Goal: Task Accomplishment & Management: Manage account settings

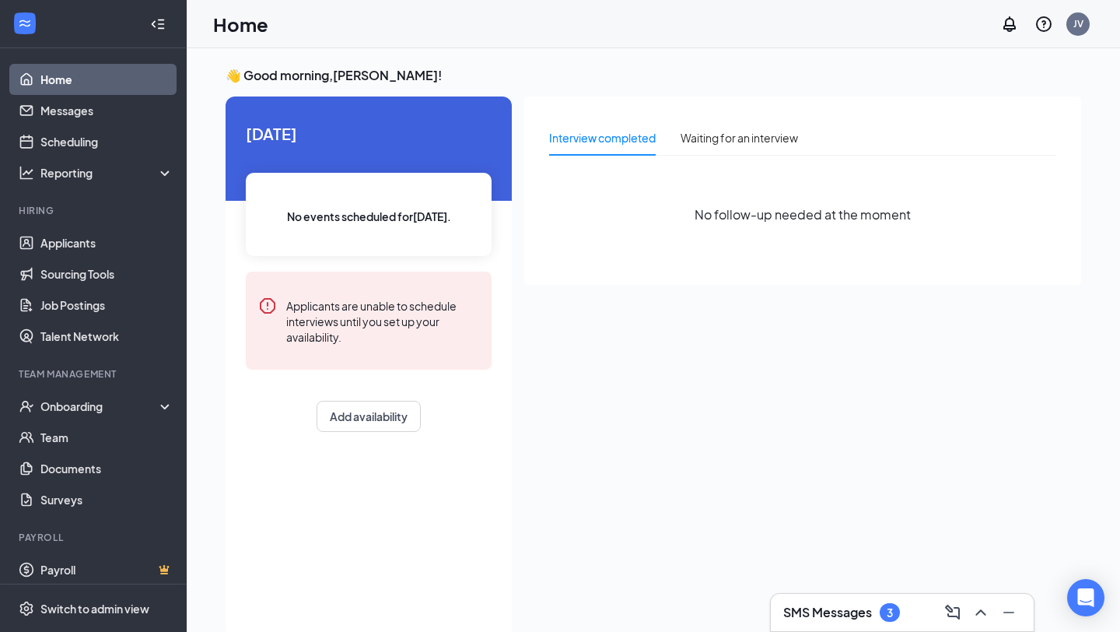
click at [836, 606] on h3 "SMS Messages" at bounding box center [827, 612] width 89 height 17
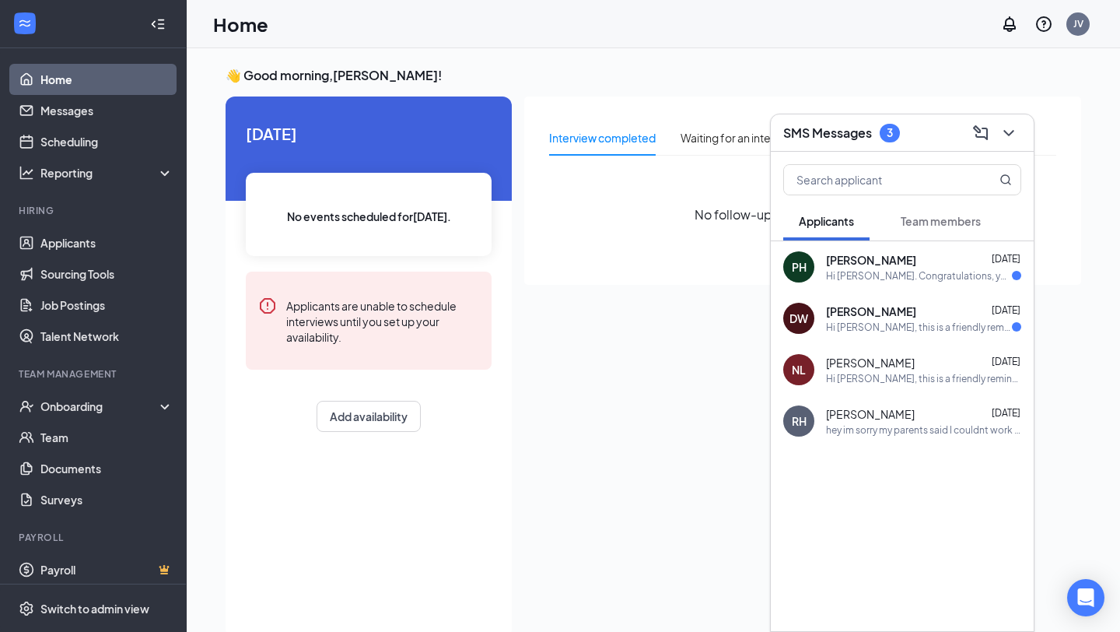
click at [880, 280] on div "Hi [PERSON_NAME]. Congratulations, your meeting with [PERSON_NAME] for Part Tim…" at bounding box center [919, 275] width 186 height 13
click at [891, 325] on div "Hi [PERSON_NAME], this is a friendly reminder. Your meeting with [PERSON_NAME] …" at bounding box center [919, 326] width 186 height 13
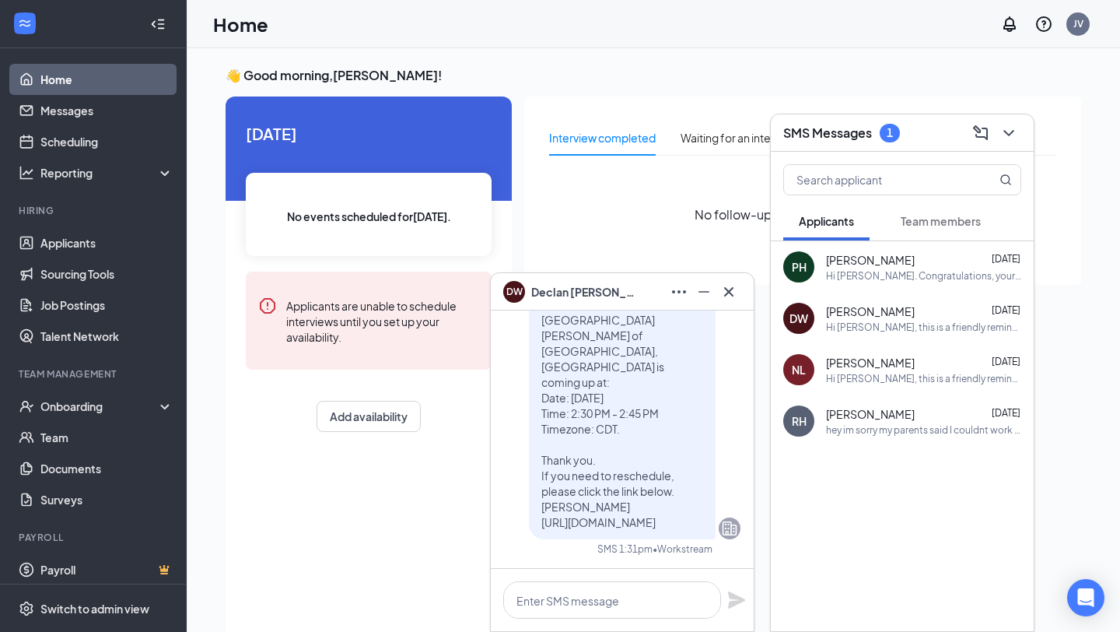
click at [911, 134] on div "SMS Messages 1" at bounding box center [902, 133] width 238 height 24
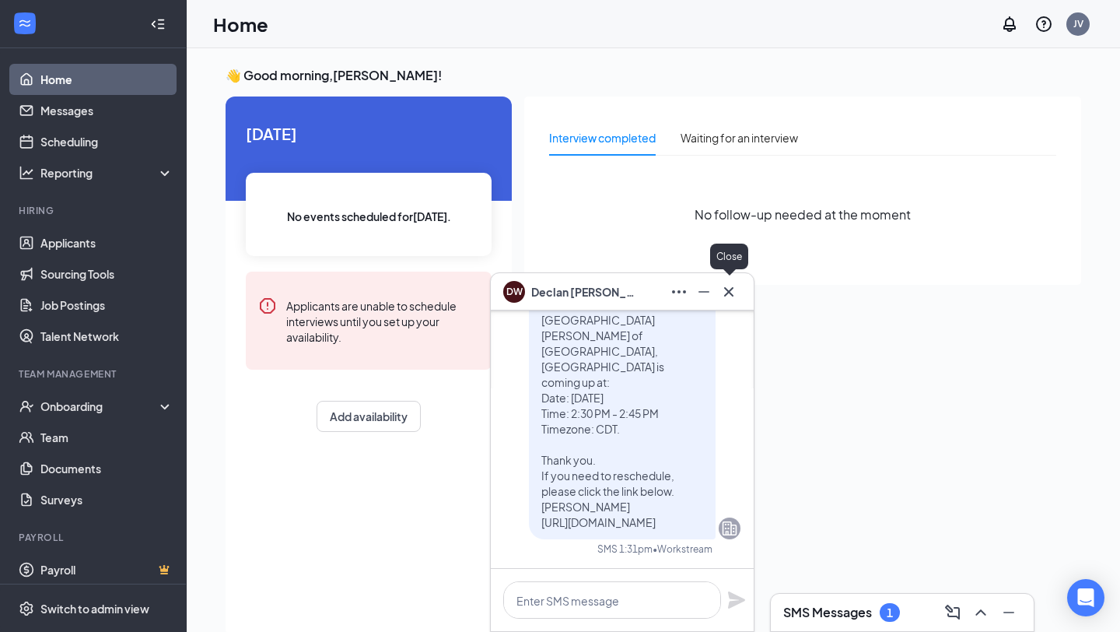
click at [735, 296] on icon "Cross" at bounding box center [728, 291] width 19 height 19
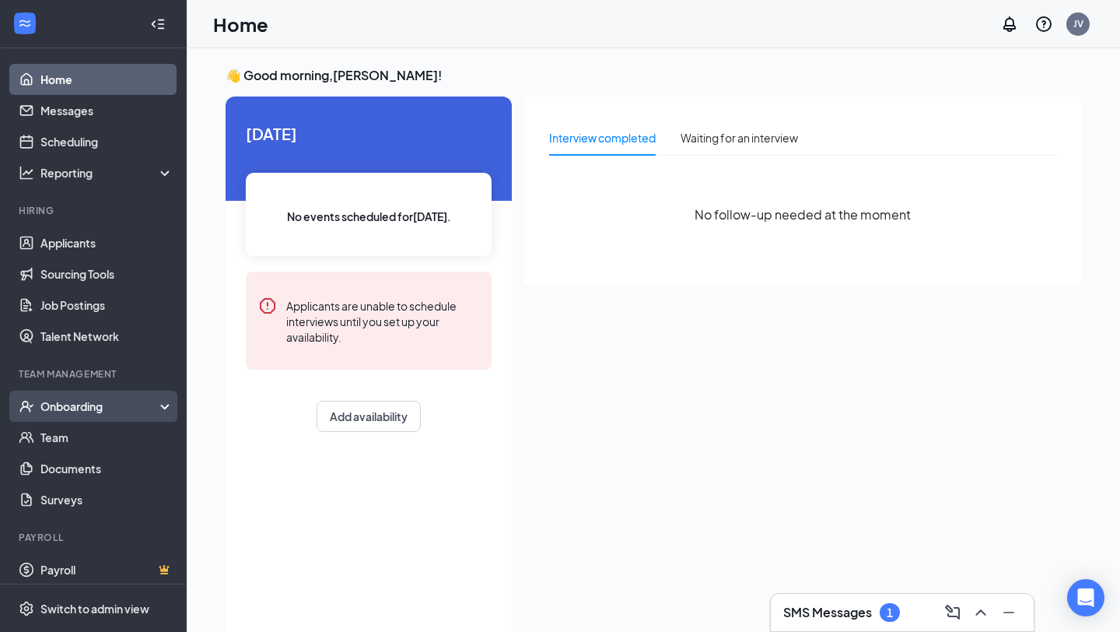
click at [110, 390] on li "Onboarding" at bounding box center [93, 405] width 186 height 31
click at [96, 403] on div "Onboarding" at bounding box center [100, 406] width 120 height 16
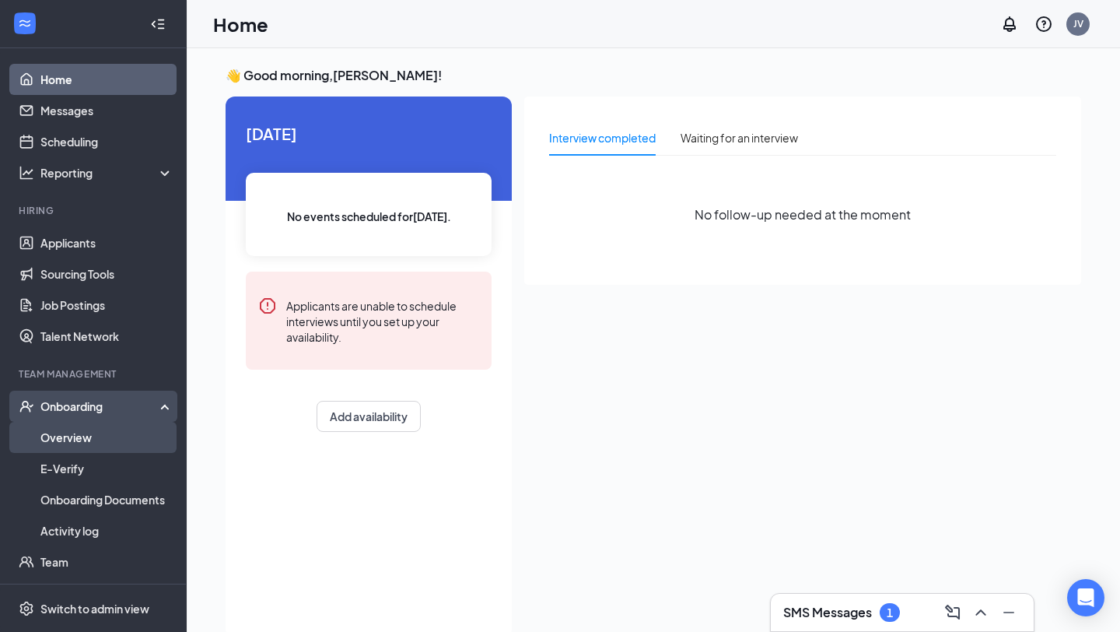
click at [85, 436] on link "Overview" at bounding box center [106, 437] width 133 height 31
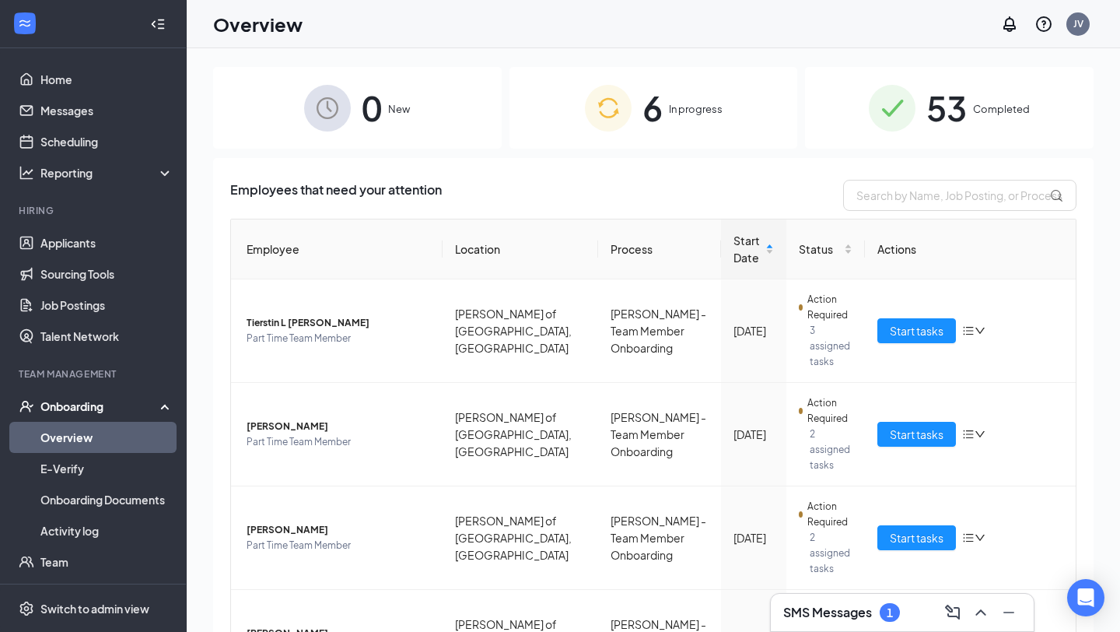
click at [964, 106] on span "53" at bounding box center [946, 108] width 40 height 54
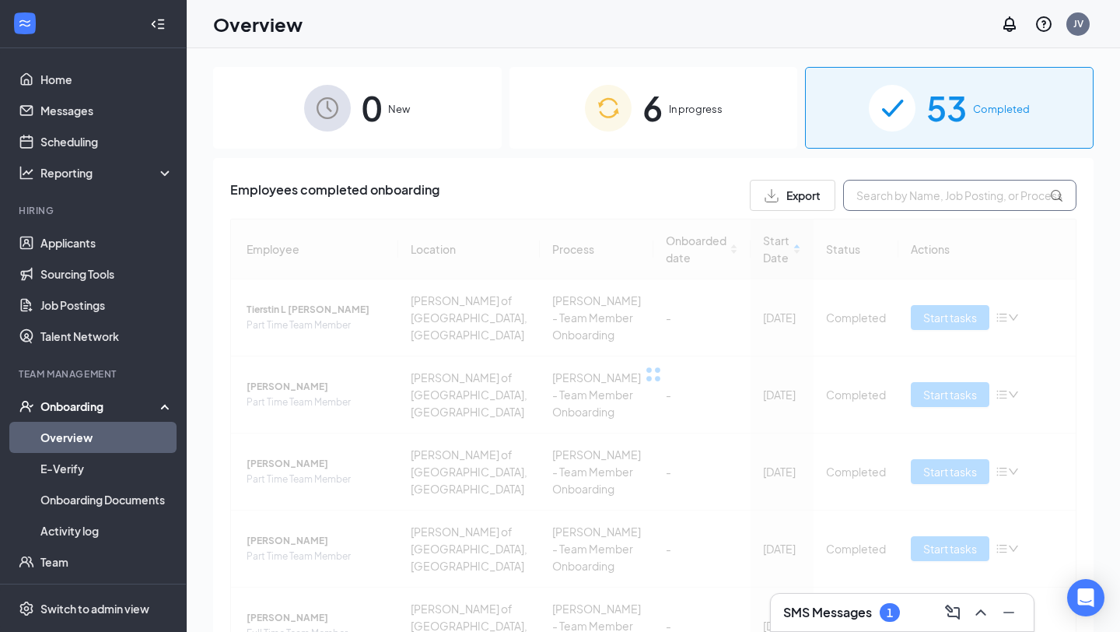
click at [926, 205] on input "text" at bounding box center [959, 195] width 233 height 31
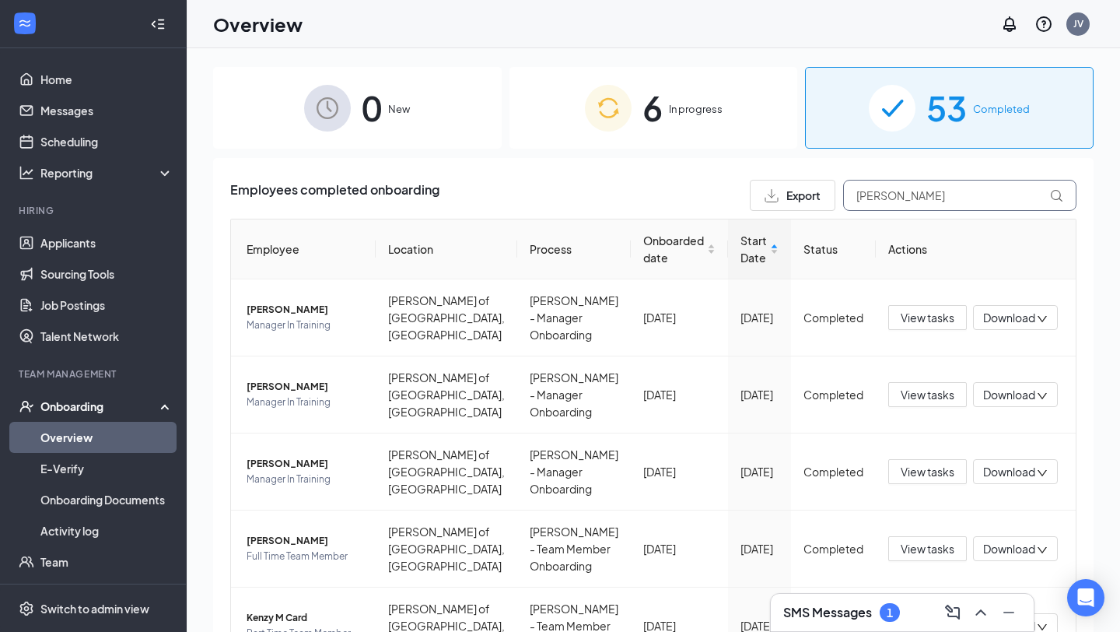
type input "J"
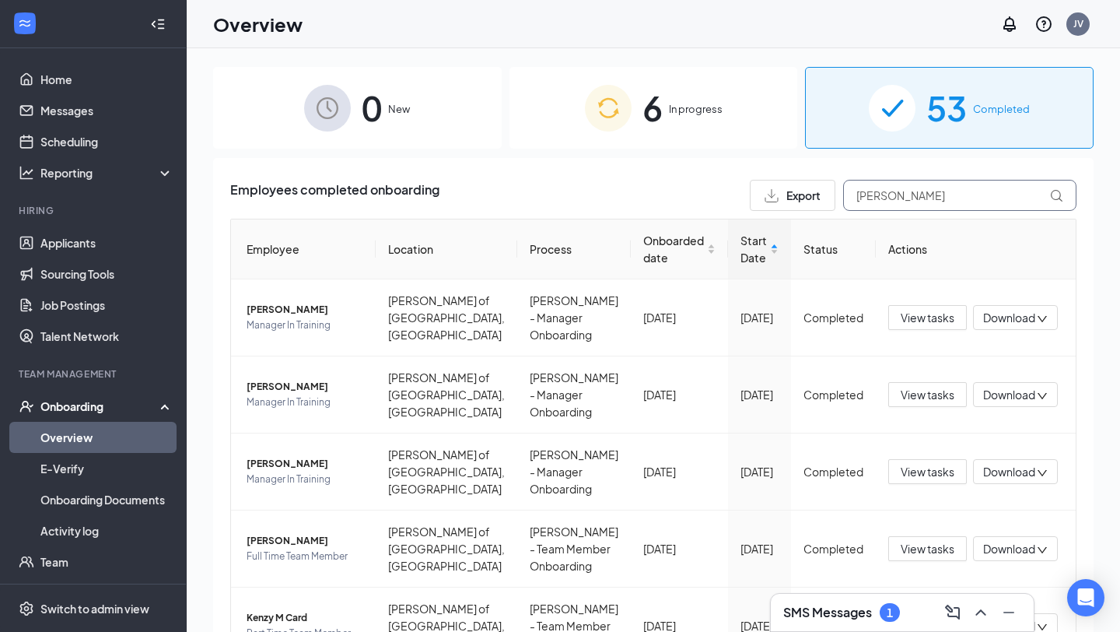
type input "J"
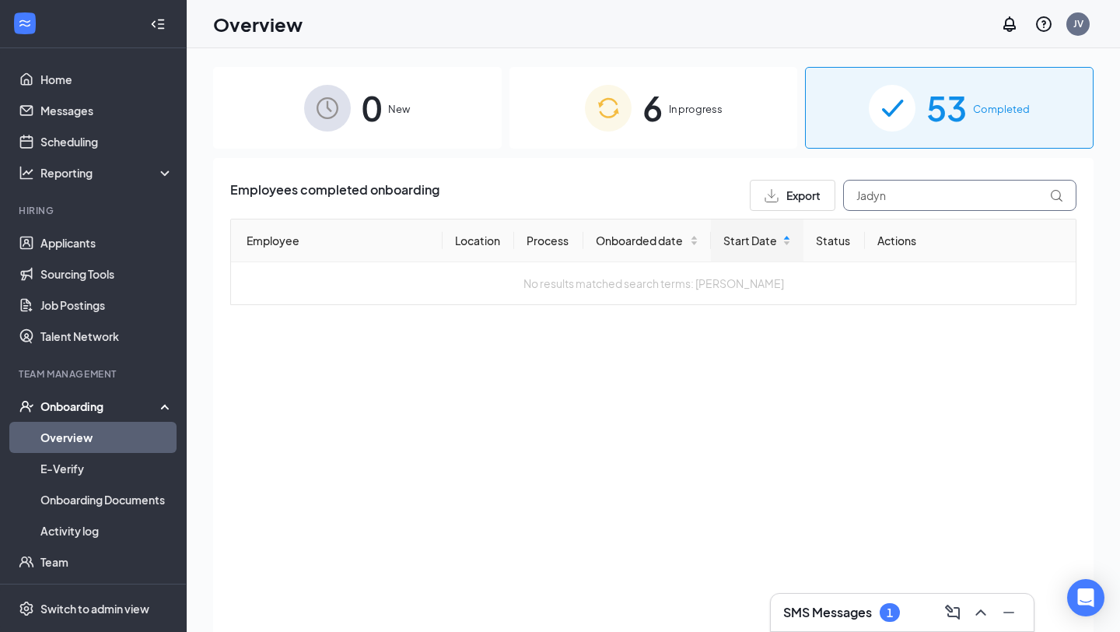
type input "Jadyn"
click at [715, 119] on div "6 In progress" at bounding box center [653, 108] width 289 height 82
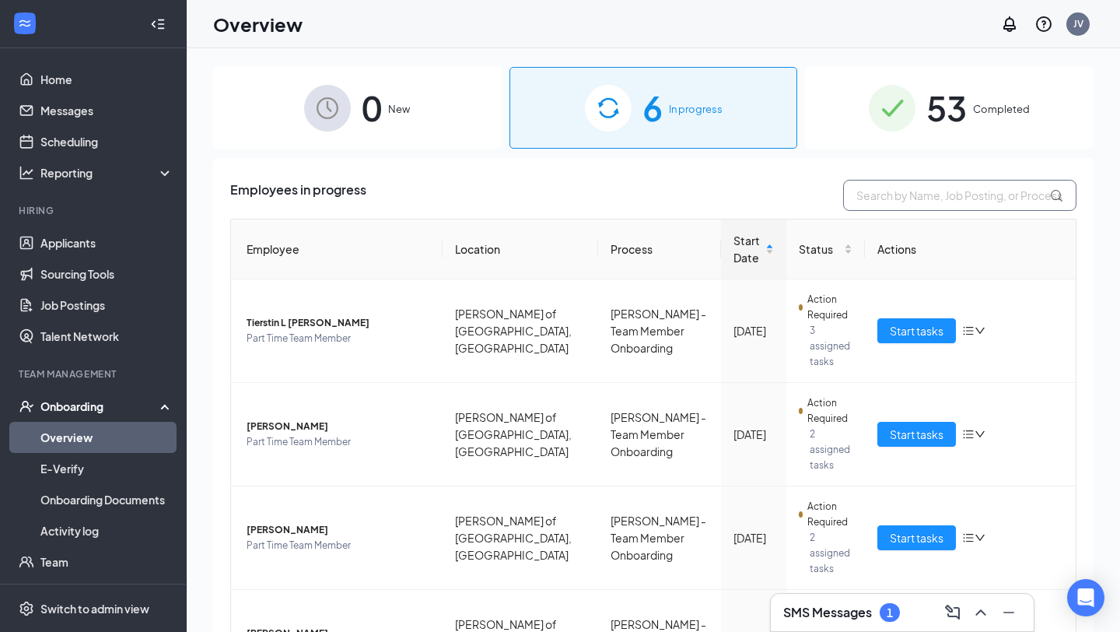
click at [912, 192] on input "text" at bounding box center [959, 195] width 233 height 31
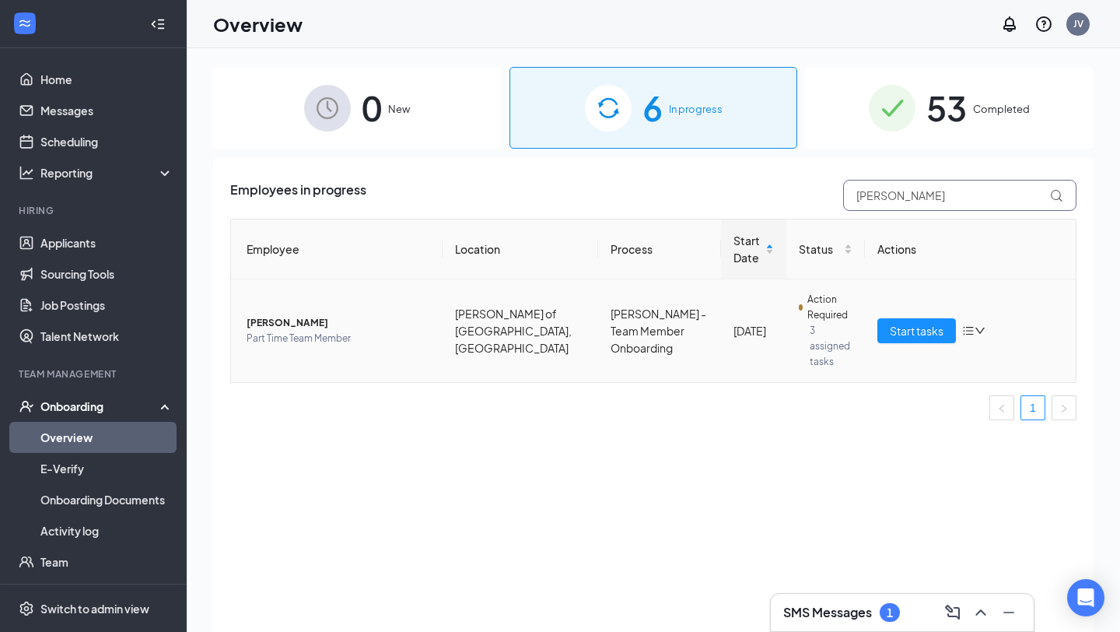
type input "[PERSON_NAME]"
click at [341, 317] on span "[PERSON_NAME]" at bounding box center [339, 323] width 184 height 16
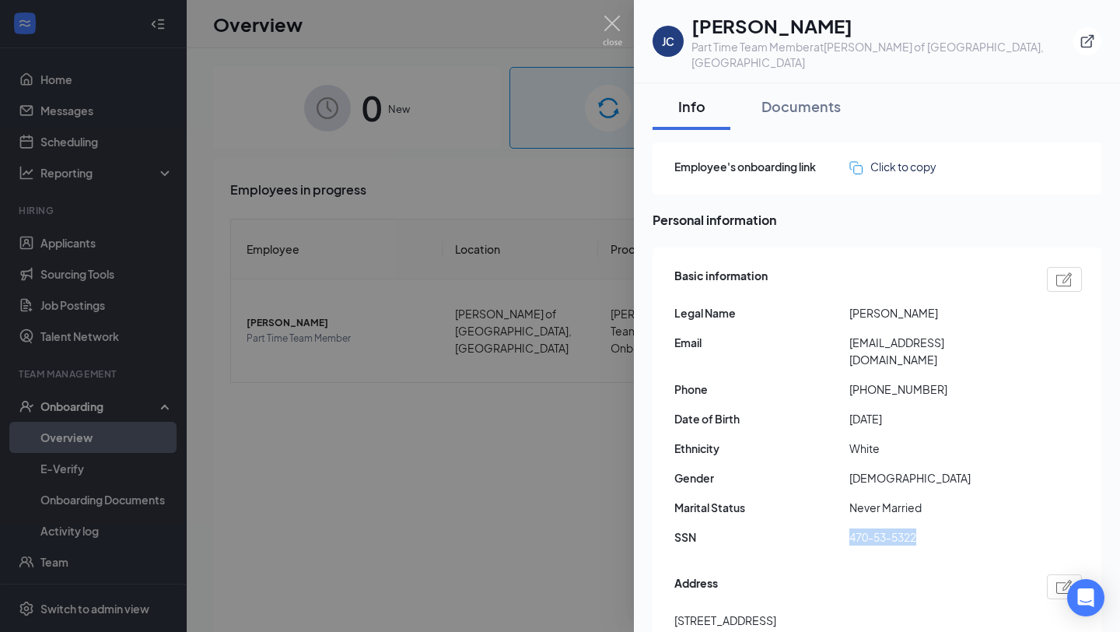
drag, startPoint x: 937, startPoint y: 509, endPoint x: 822, endPoint y: 509, distance: 115.1
click at [822, 528] on div "SSN 470-53-5322" at bounding box center [878, 536] width 408 height 17
copy div "470-53-5322"
click at [611, 41] on img at bounding box center [612, 31] width 19 height 30
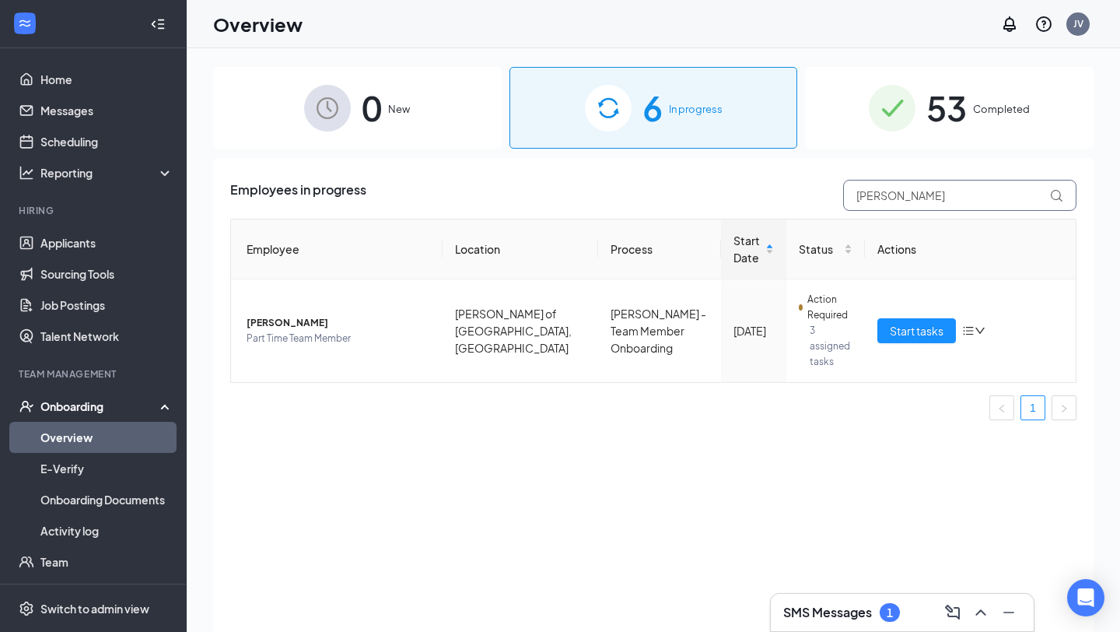
drag, startPoint x: 892, startPoint y: 206, endPoint x: 761, endPoint y: 194, distance: 131.2
click at [794, 201] on div "Employees in progress [PERSON_NAME]" at bounding box center [653, 195] width 846 height 31
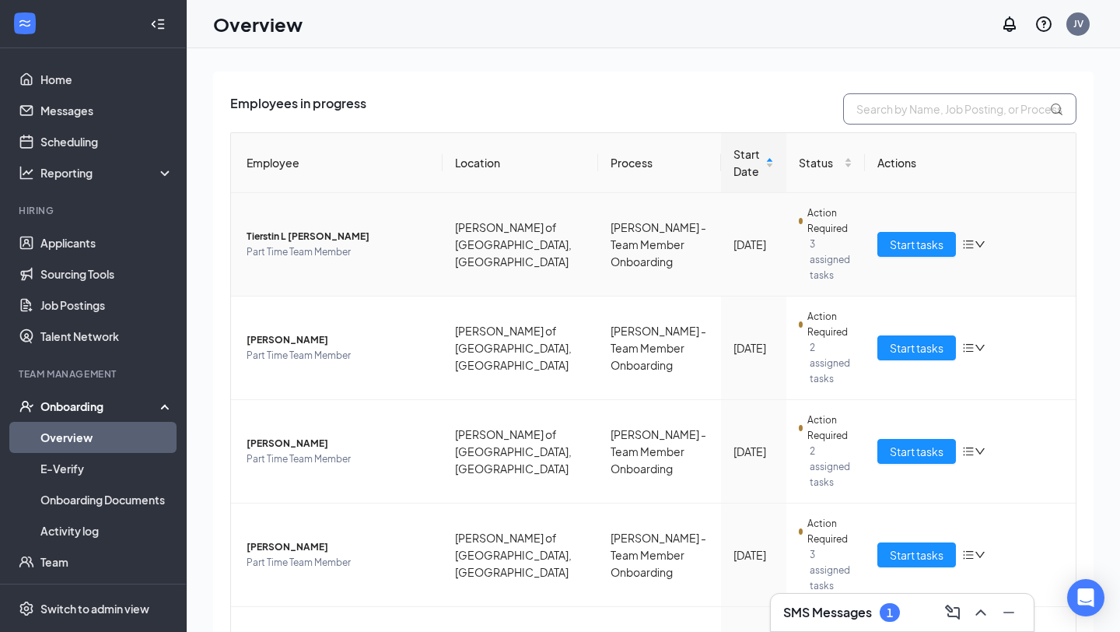
scroll to position [229, 0]
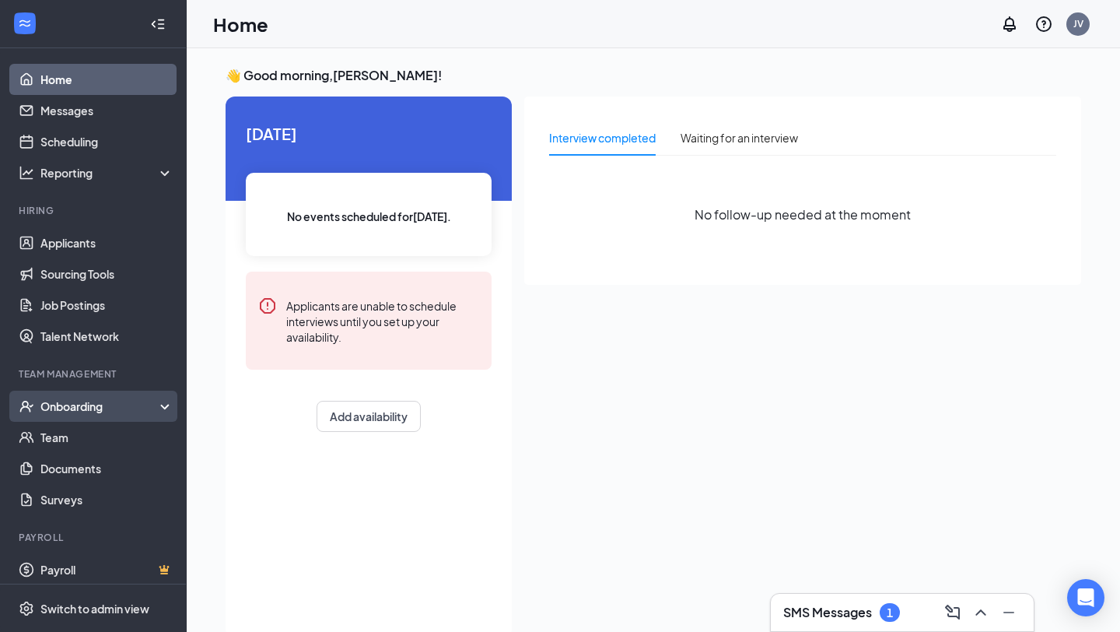
click at [103, 415] on div "Onboarding" at bounding box center [93, 405] width 187 height 31
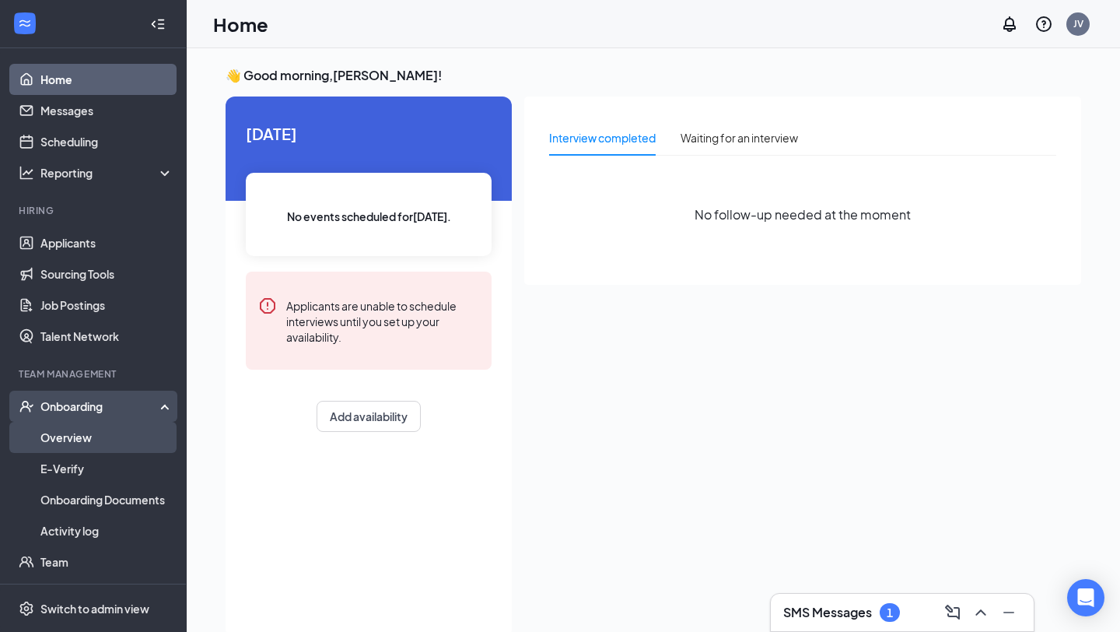
click at [95, 439] on link "Overview" at bounding box center [106, 437] width 133 height 31
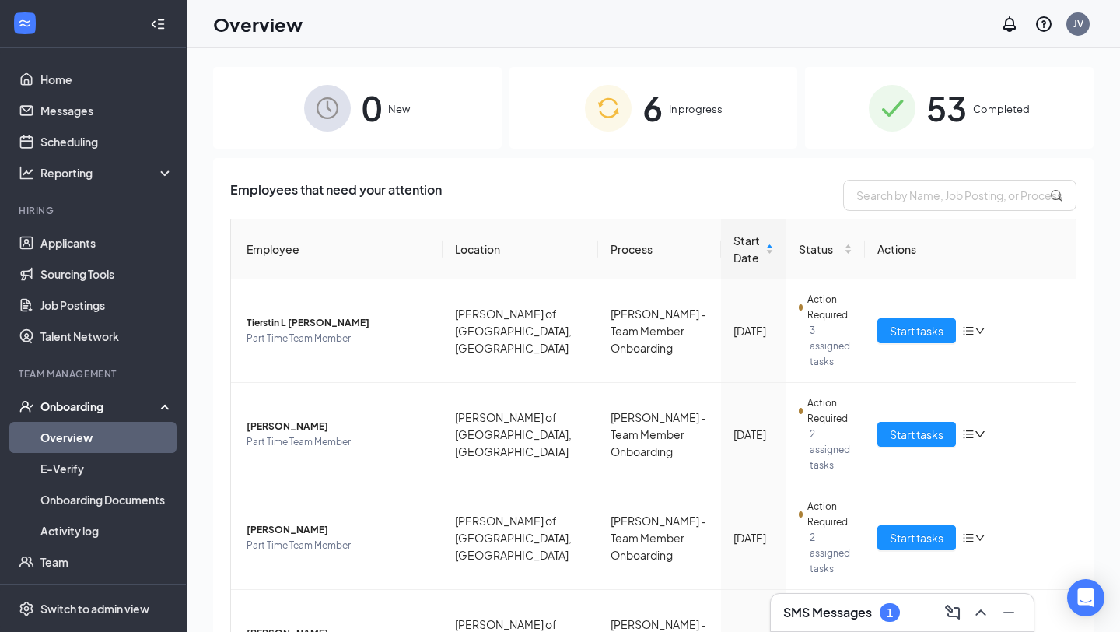
click at [653, 105] on span "6" at bounding box center [652, 108] width 20 height 54
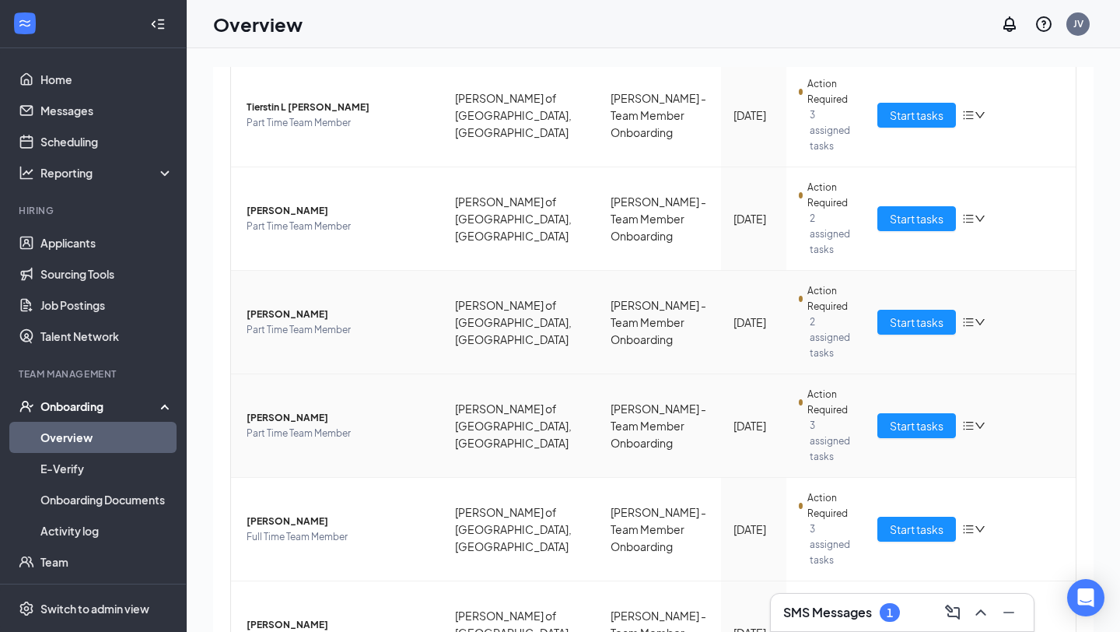
scroll to position [219, 0]
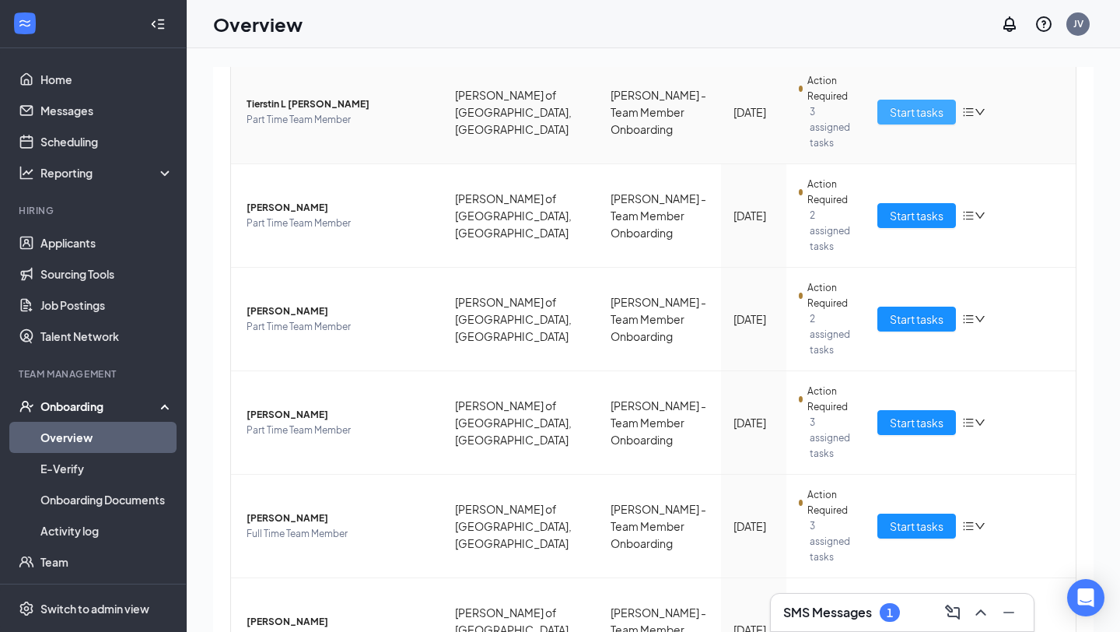
click at [932, 110] on span "Start tasks" at bounding box center [917, 111] width 54 height 17
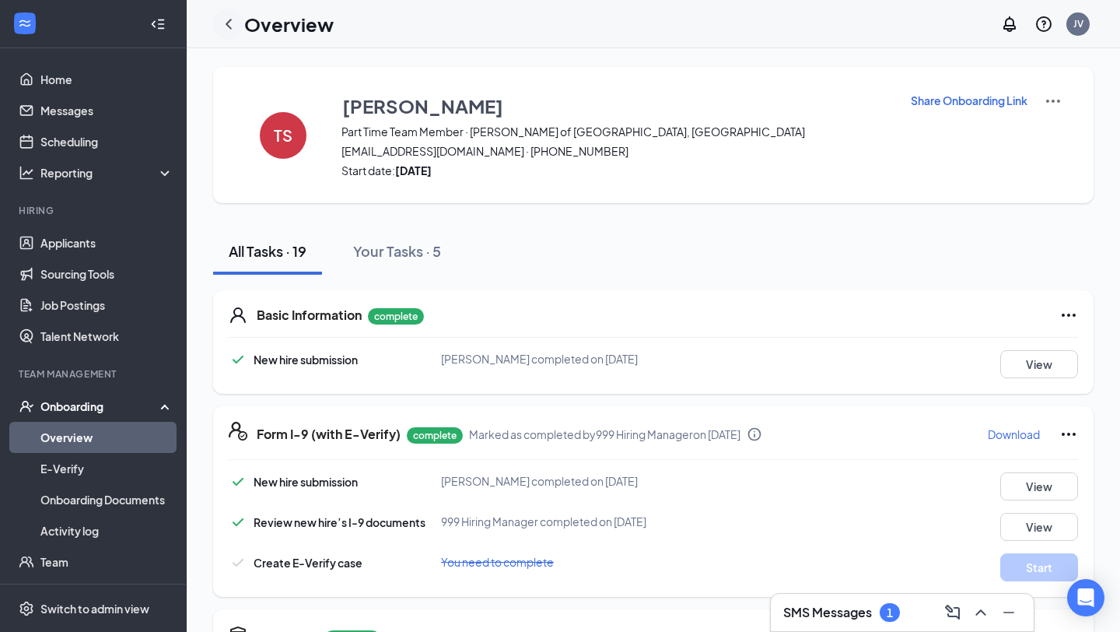
click at [233, 31] on icon "ChevronLeft" at bounding box center [228, 24] width 19 height 19
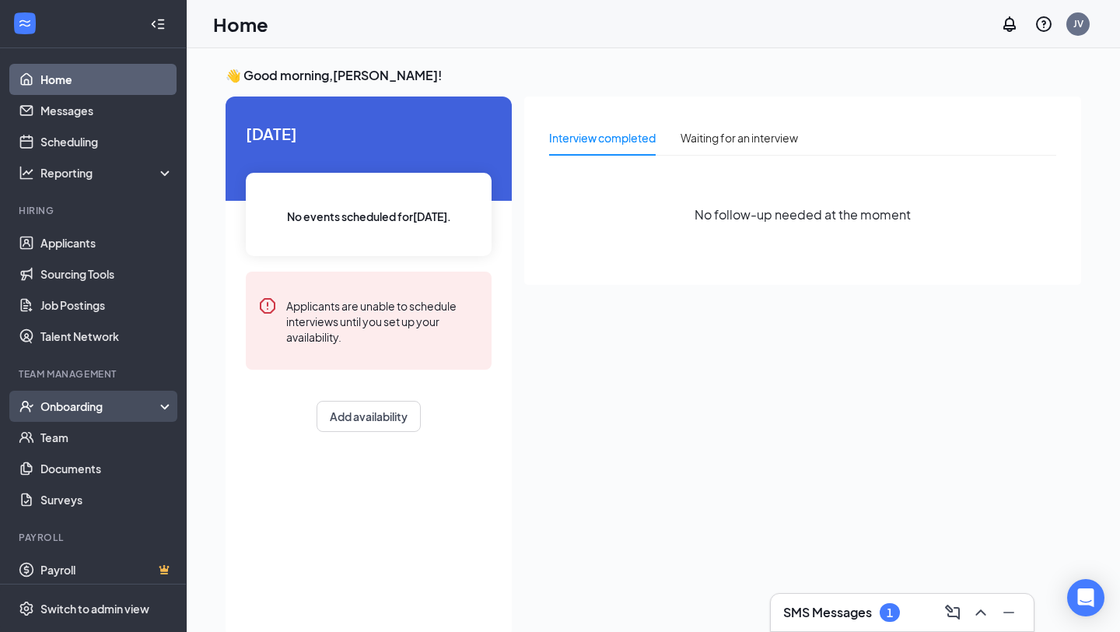
click at [92, 412] on div "Onboarding" at bounding box center [100, 406] width 120 height 16
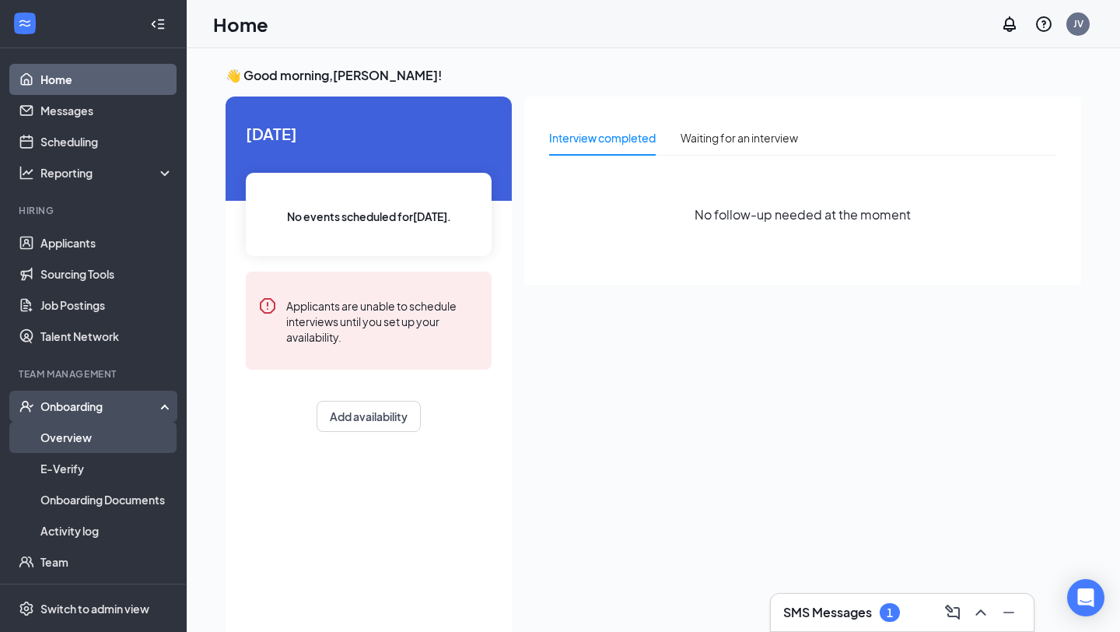
click at [99, 443] on link "Overview" at bounding box center [106, 437] width 133 height 31
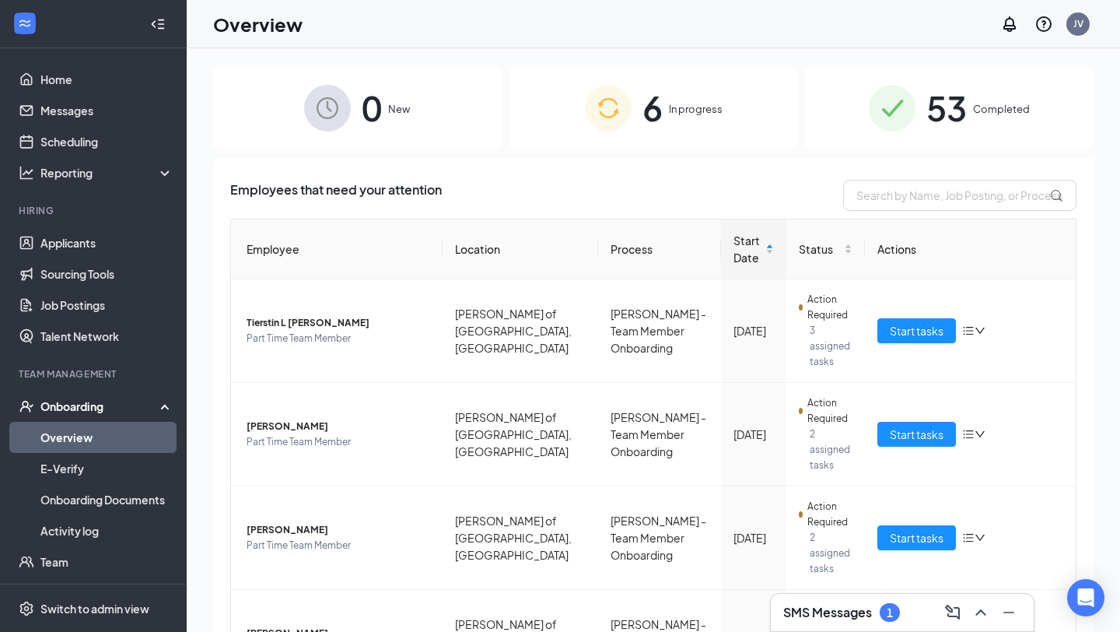
click at [679, 88] on div "6 In progress" at bounding box center [653, 108] width 289 height 82
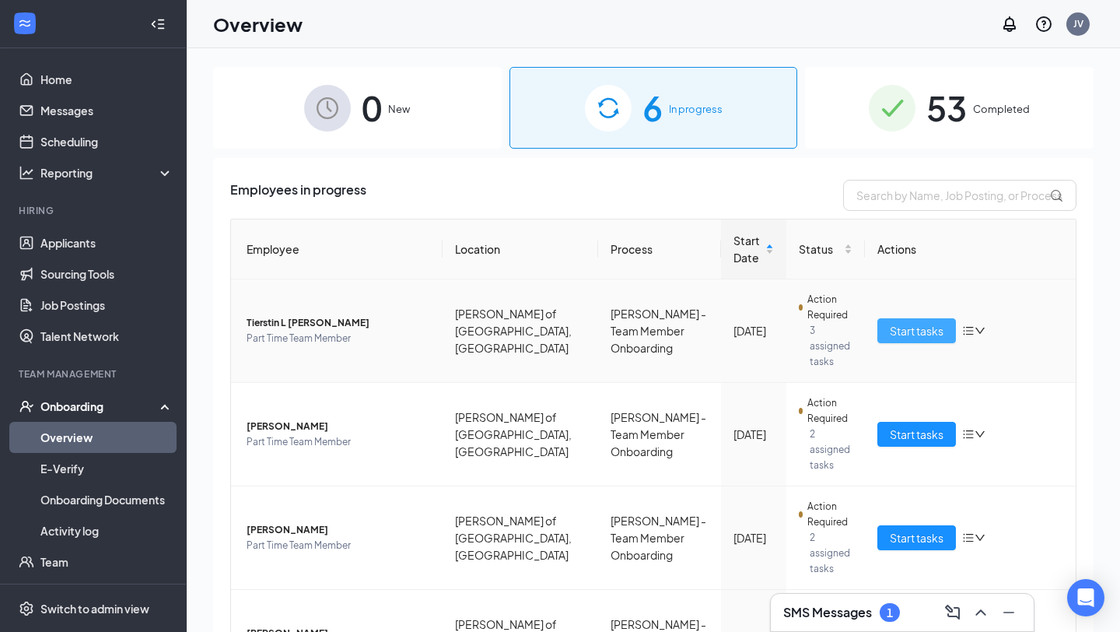
click at [924, 322] on span "Start tasks" at bounding box center [917, 330] width 54 height 17
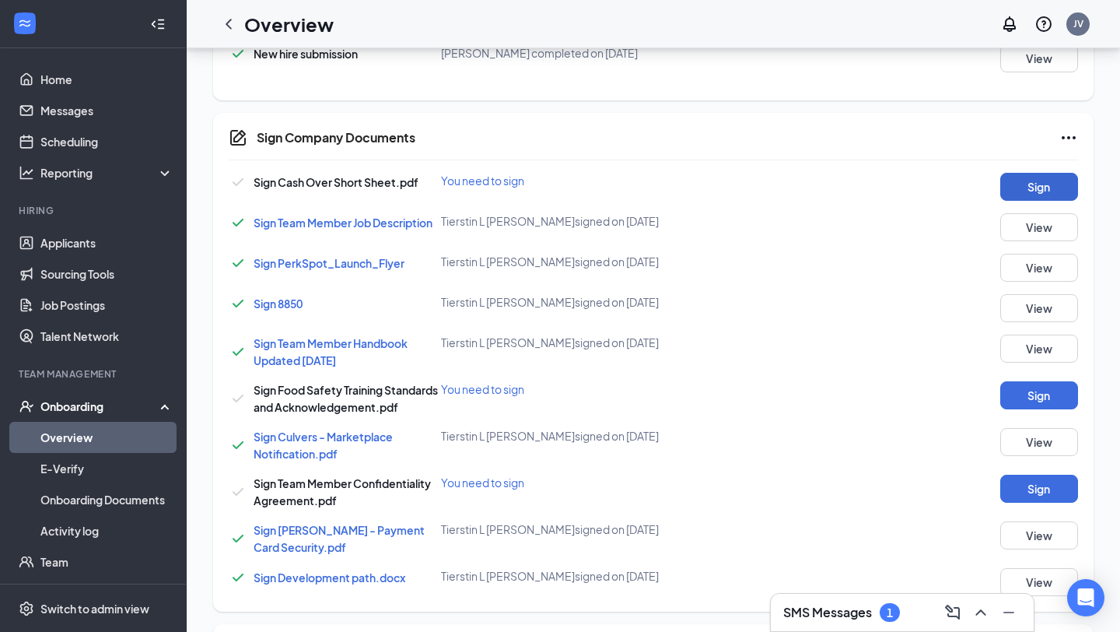
scroll to position [719, 0]
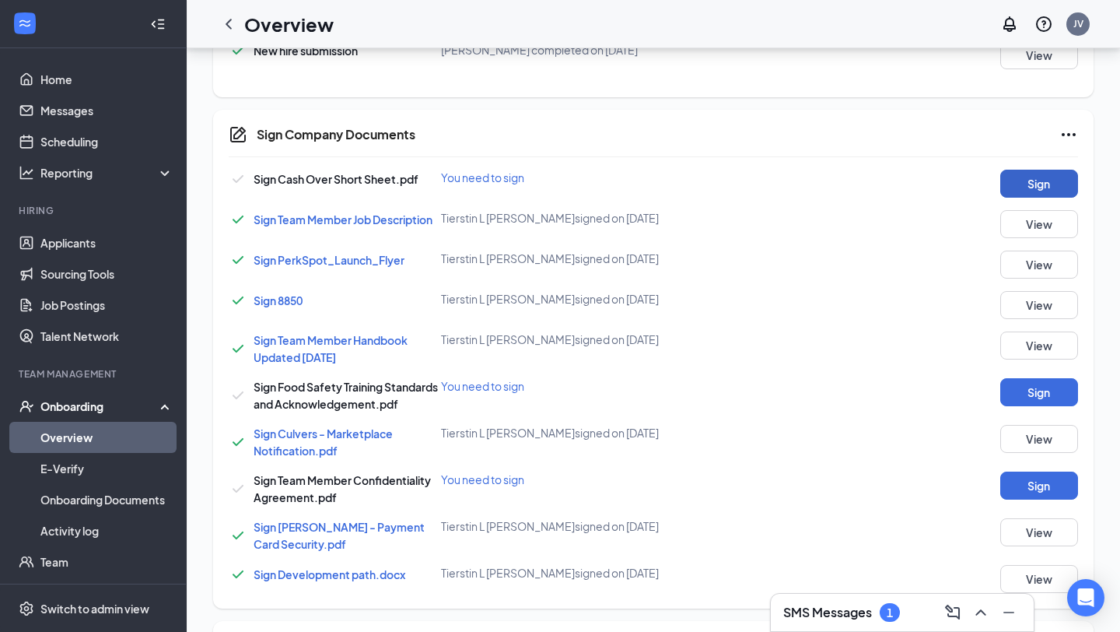
click at [1042, 170] on button "Sign" at bounding box center [1039, 184] width 78 height 28
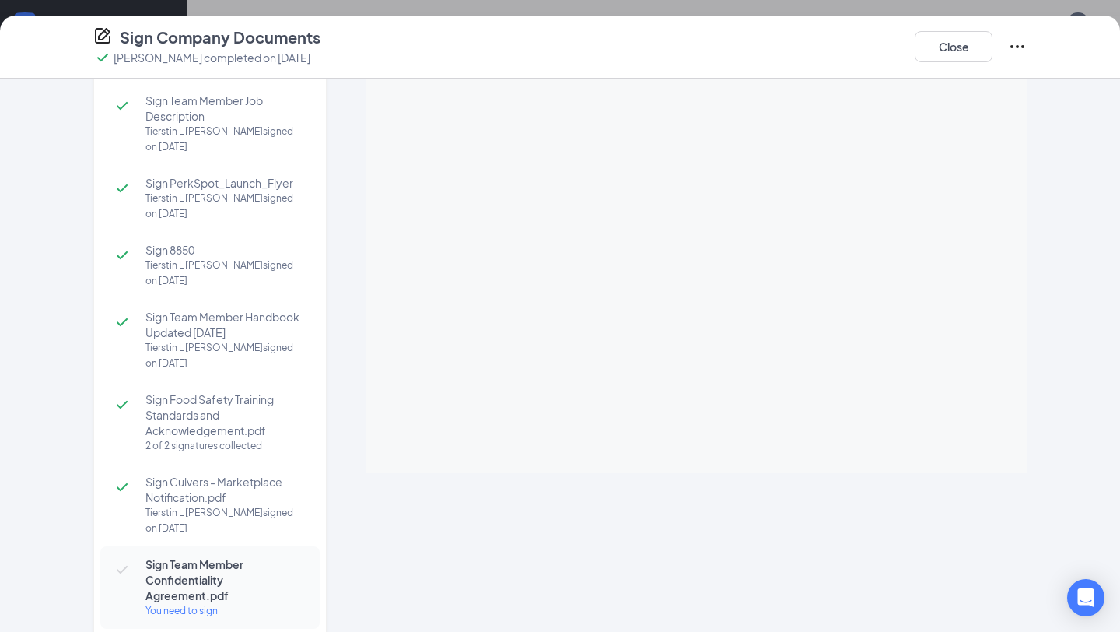
scroll to position [0, 0]
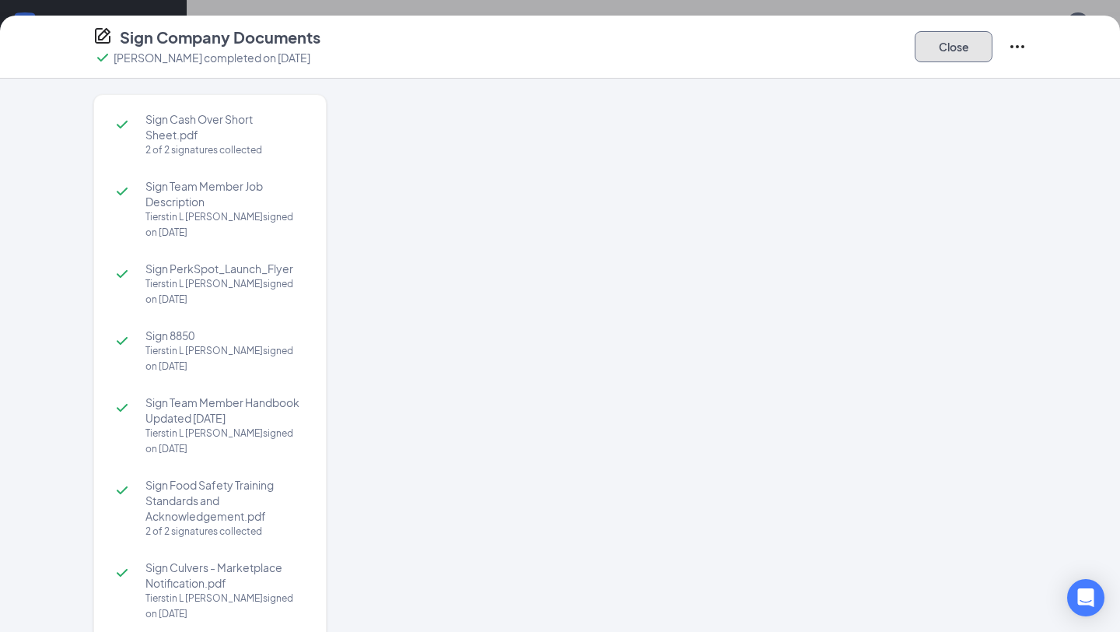
click at [954, 46] on div "Sign Company Documents Tierstin L Schwieger completed on Sep 6, 2025 Close Sign…" at bounding box center [560, 316] width 1120 height 632
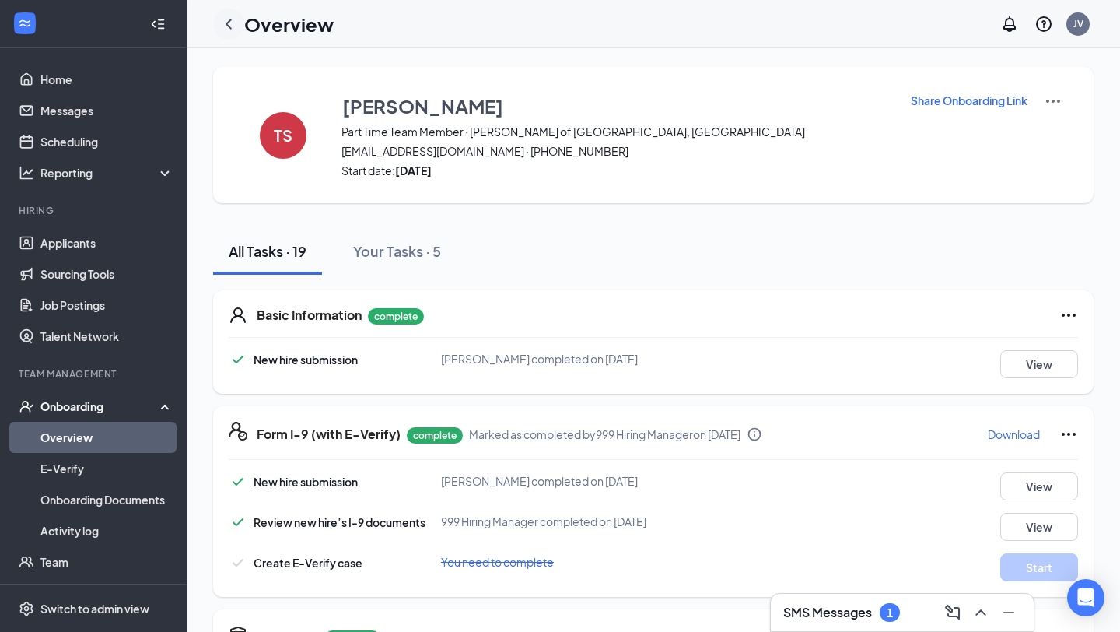
click at [232, 25] on icon "ChevronLeft" at bounding box center [228, 24] width 19 height 19
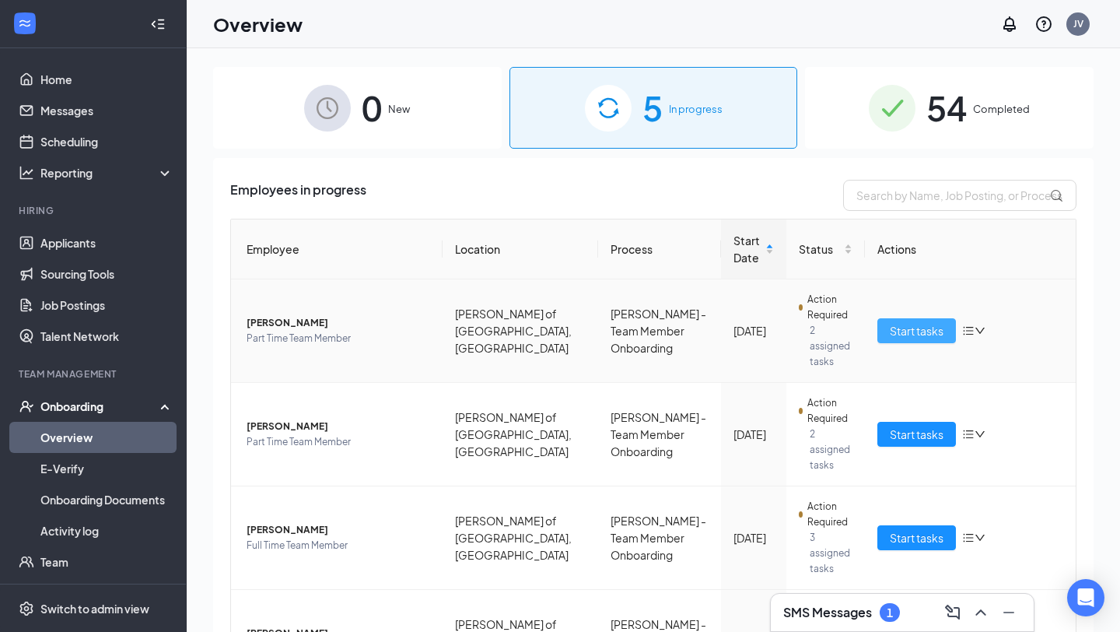
click at [906, 323] on span "Start tasks" at bounding box center [917, 330] width 54 height 17
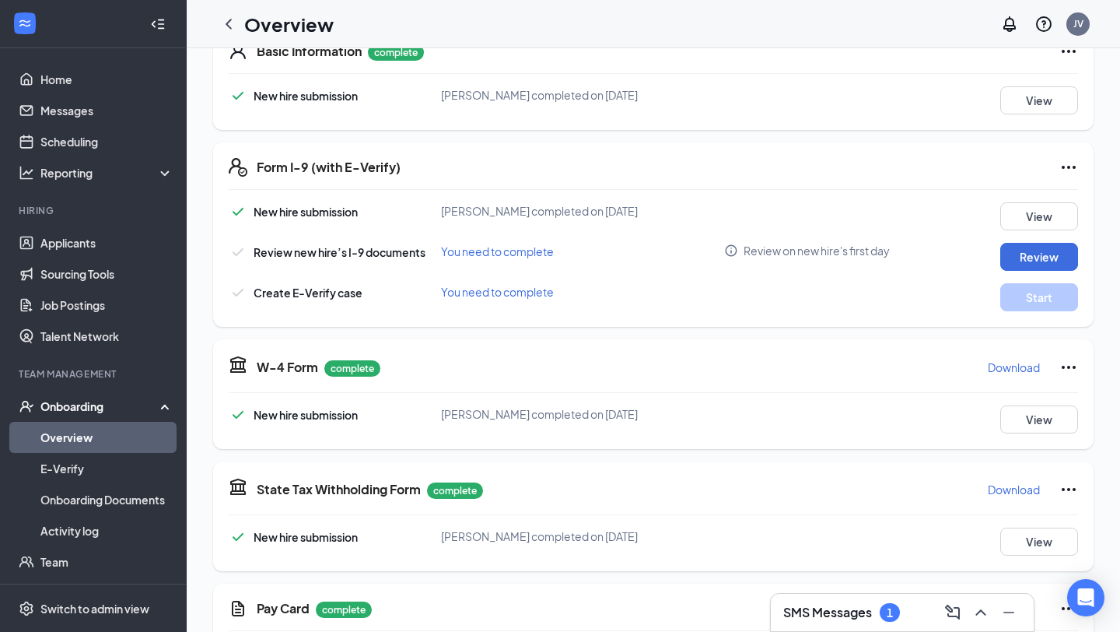
scroll to position [269, 0]
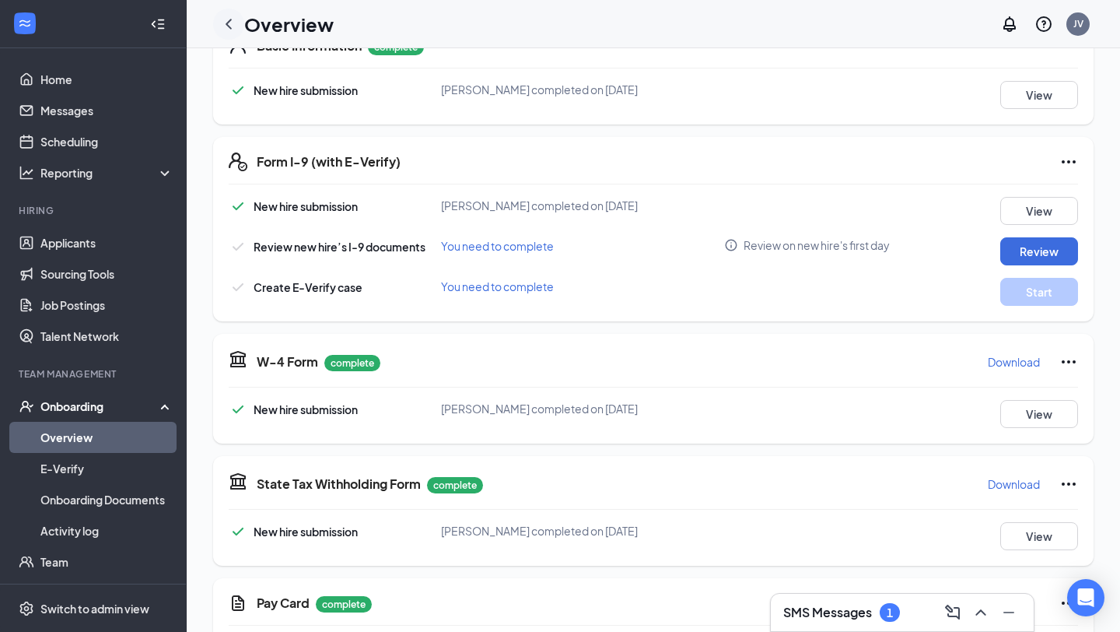
click at [231, 29] on icon "ChevronLeft" at bounding box center [228, 24] width 19 height 19
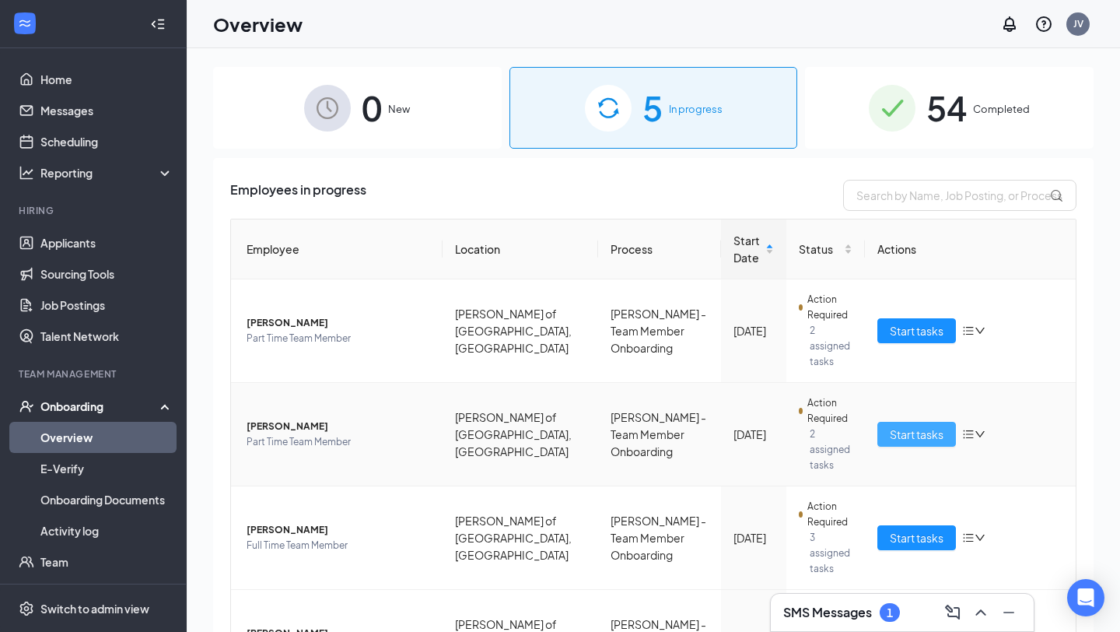
click at [928, 425] on span "Start tasks" at bounding box center [917, 433] width 54 height 17
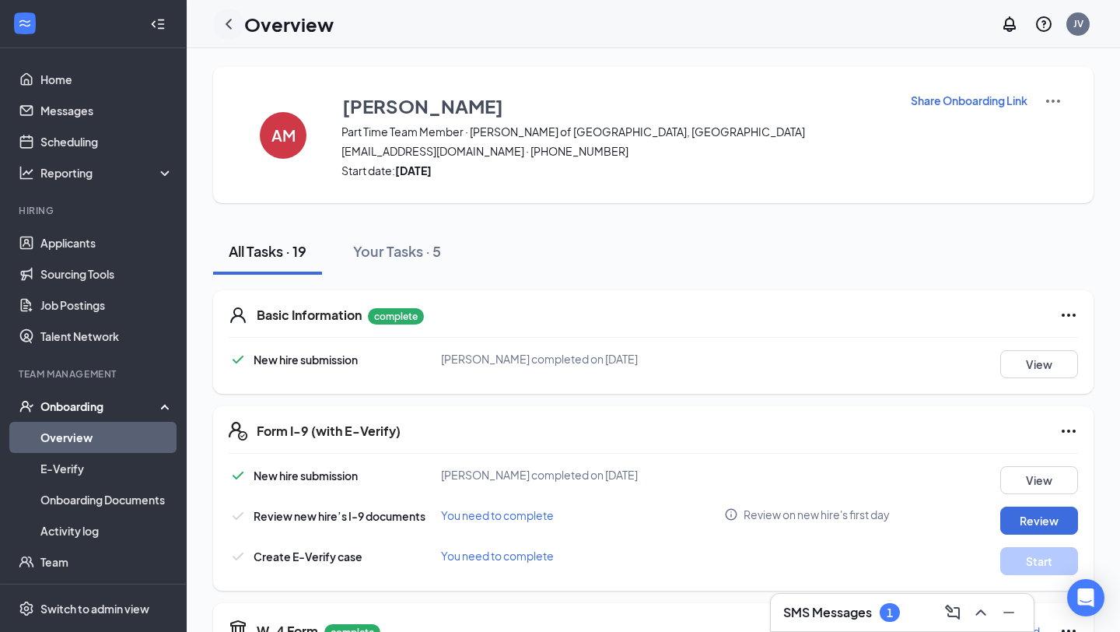
click at [235, 23] on icon "ChevronLeft" at bounding box center [228, 24] width 19 height 19
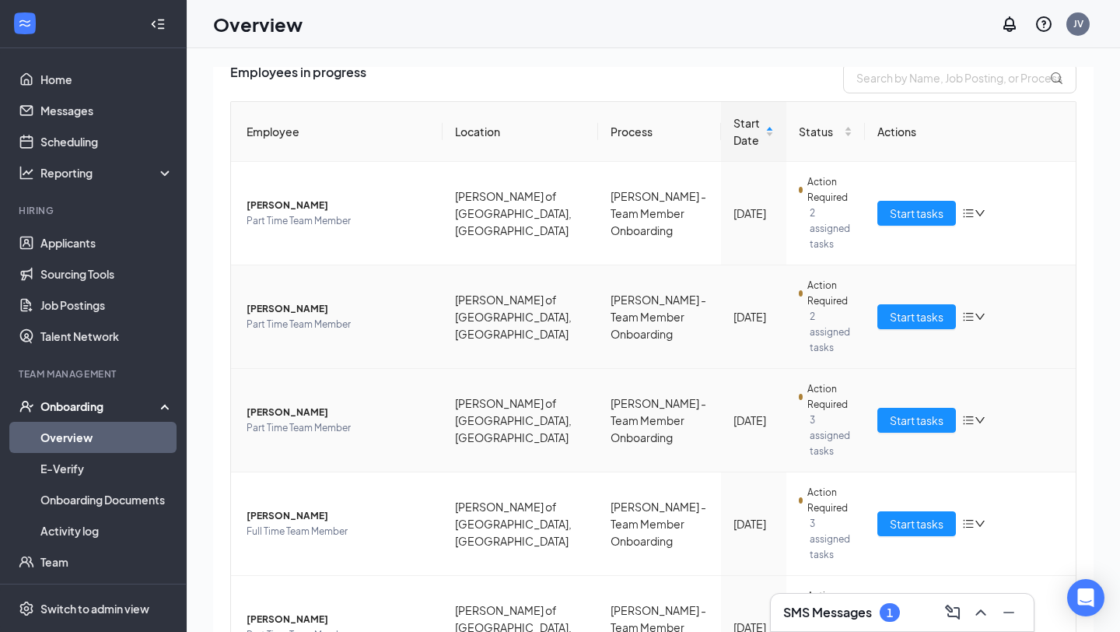
scroll to position [122, 0]
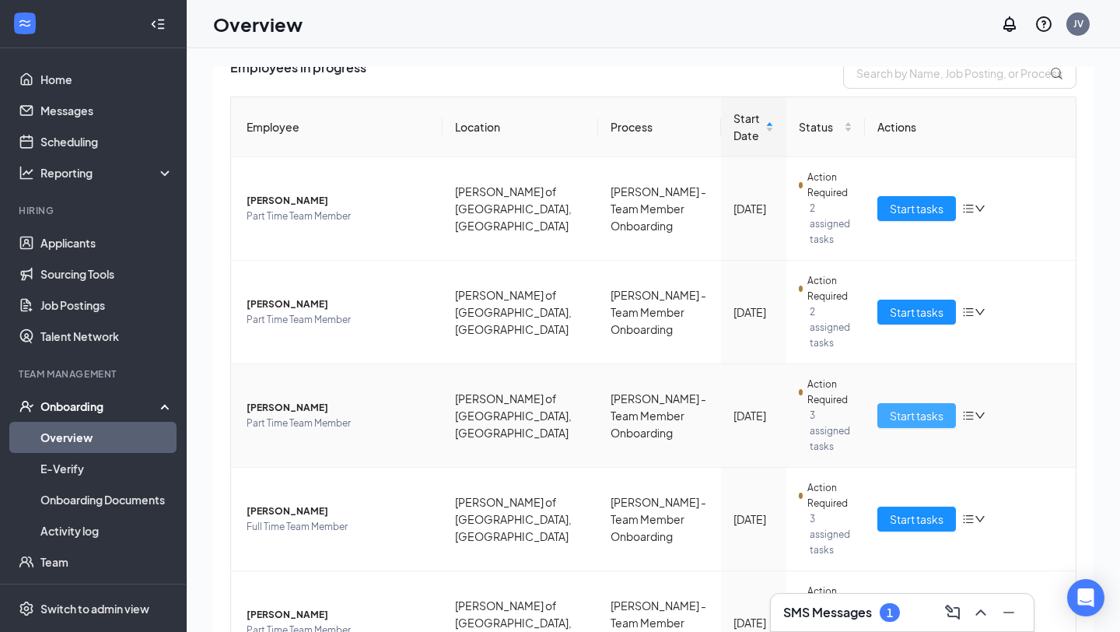
click at [908, 403] on button "Start tasks" at bounding box center [916, 415] width 79 height 25
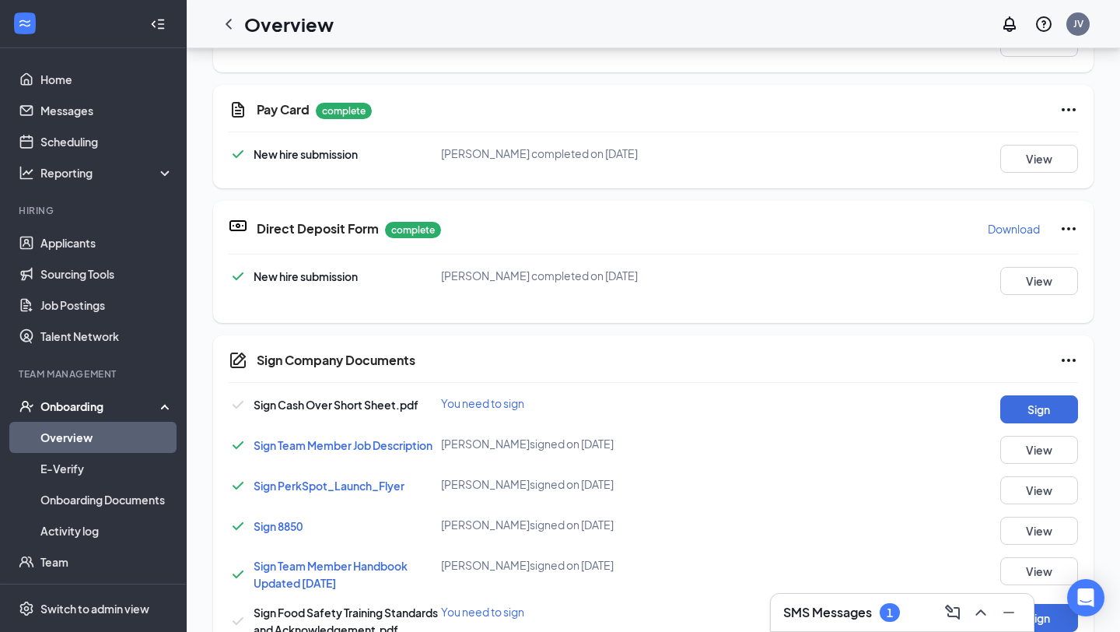
scroll to position [619, 0]
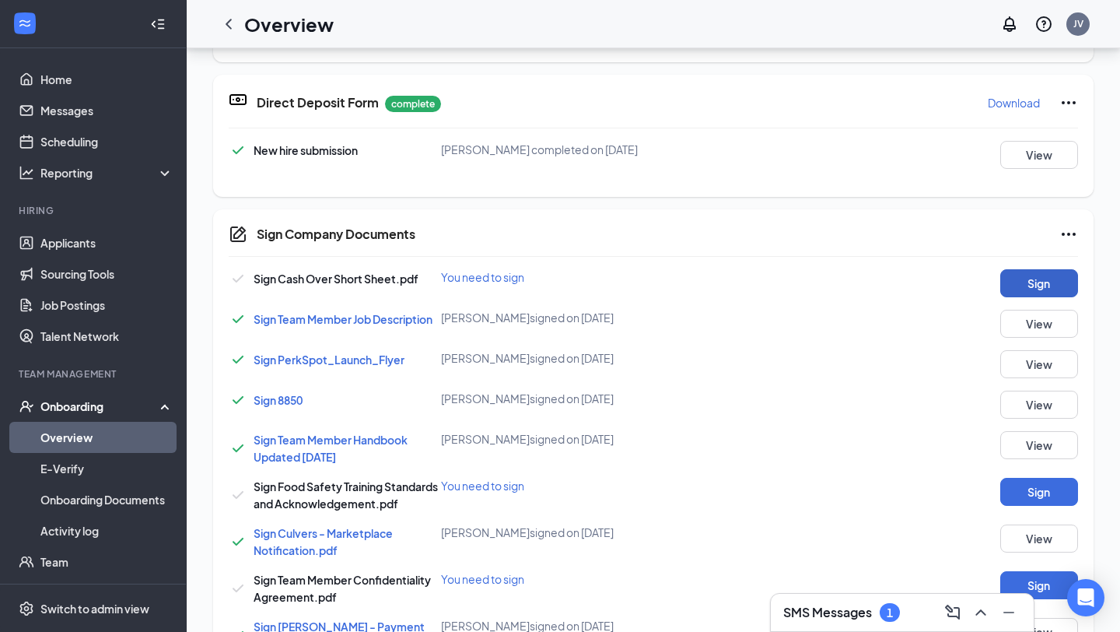
click at [1025, 292] on button "Sign" at bounding box center [1039, 283] width 78 height 28
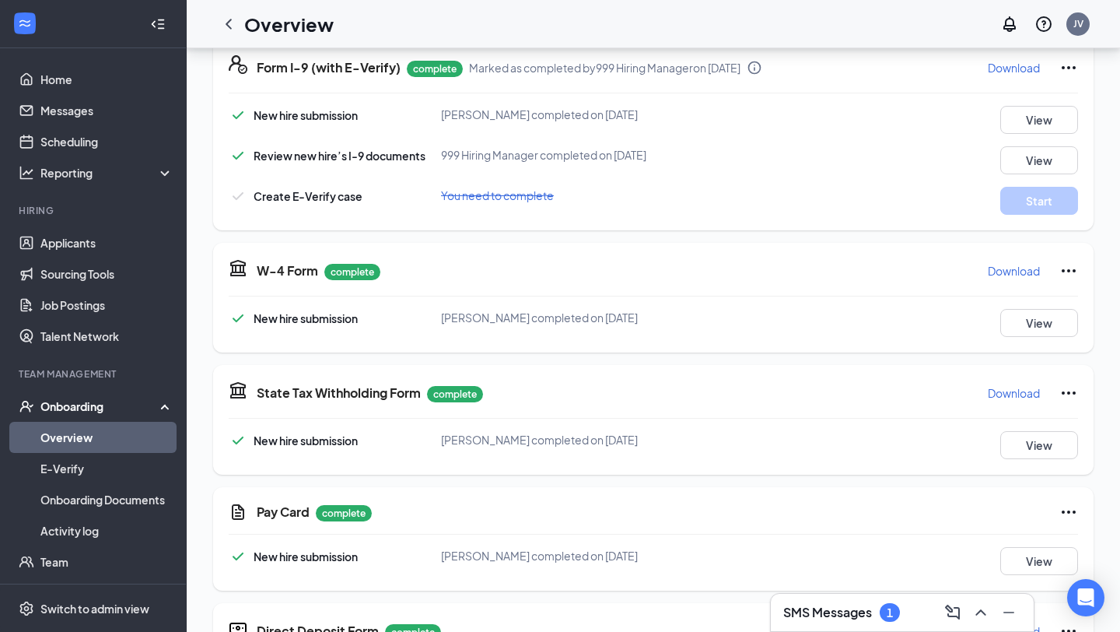
scroll to position [0, 0]
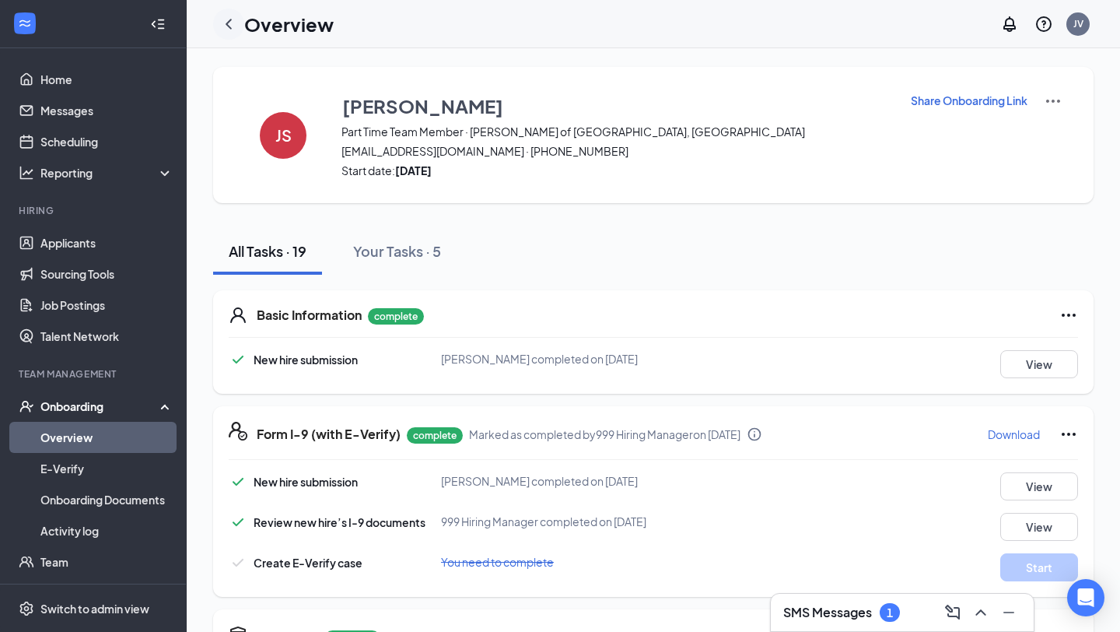
click at [228, 35] on div at bounding box center [228, 24] width 31 height 31
click at [228, 20] on icon "ChevronLeft" at bounding box center [228, 24] width 19 height 19
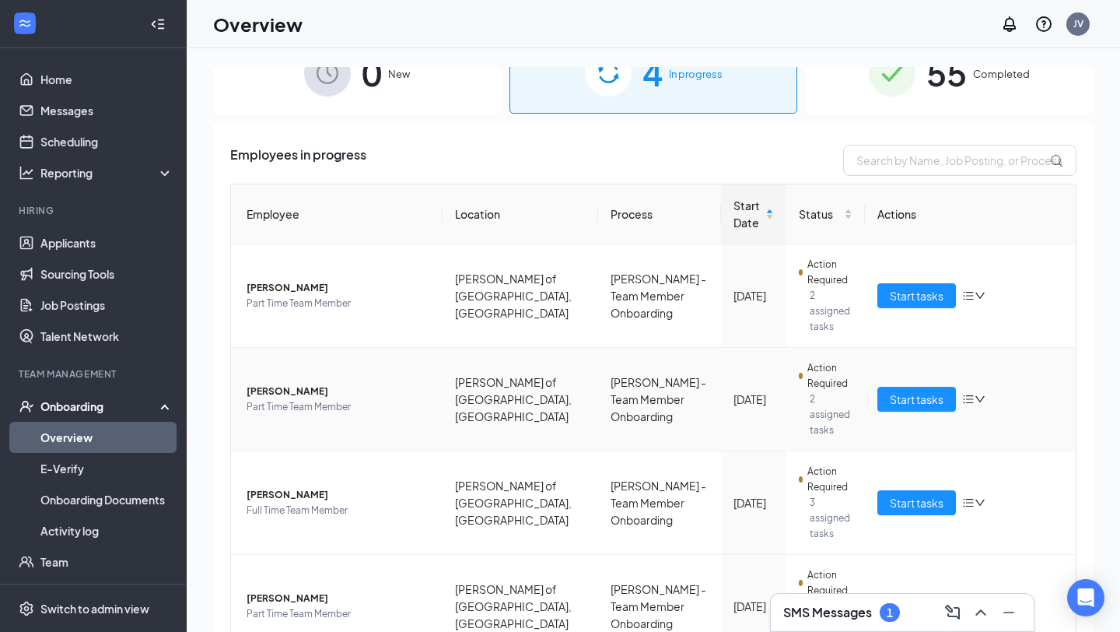
scroll to position [53, 0]
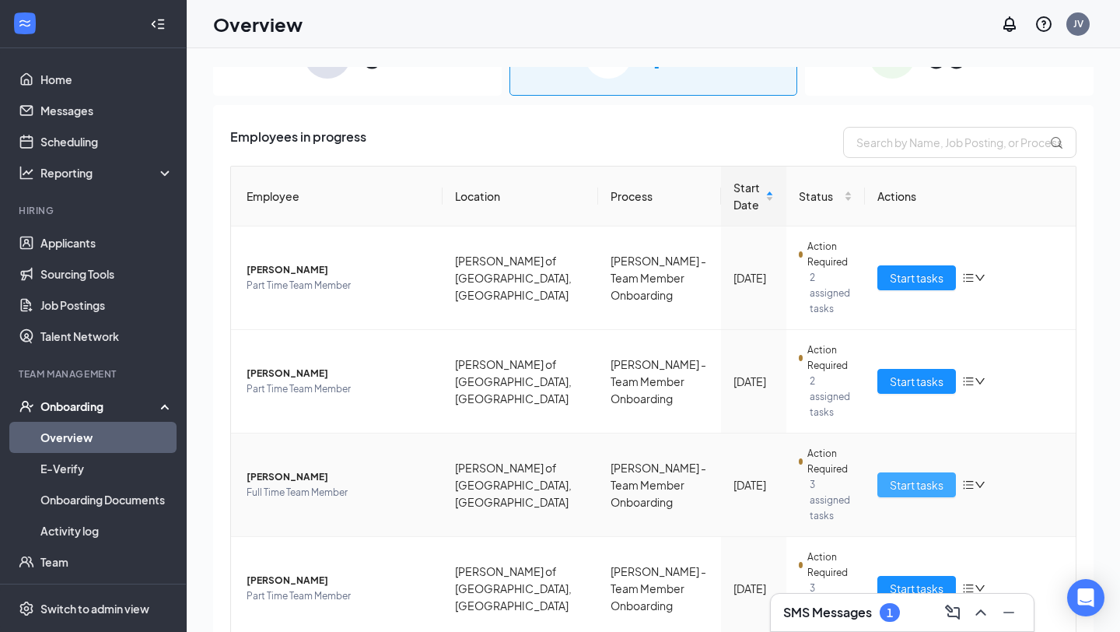
click at [924, 476] on span "Start tasks" at bounding box center [917, 484] width 54 height 17
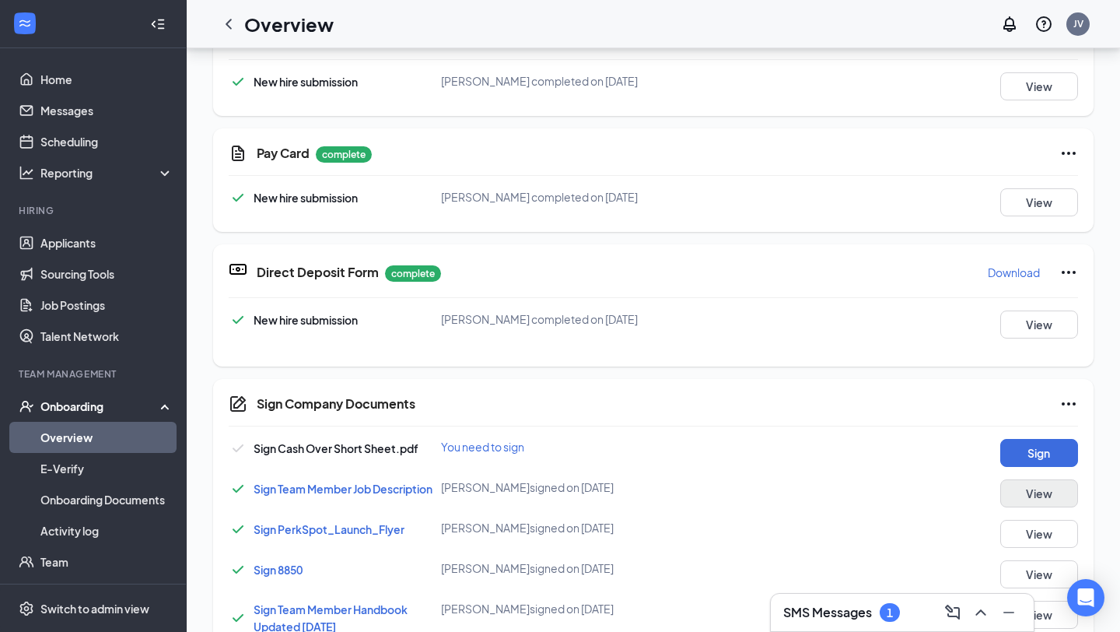
scroll to position [487, 0]
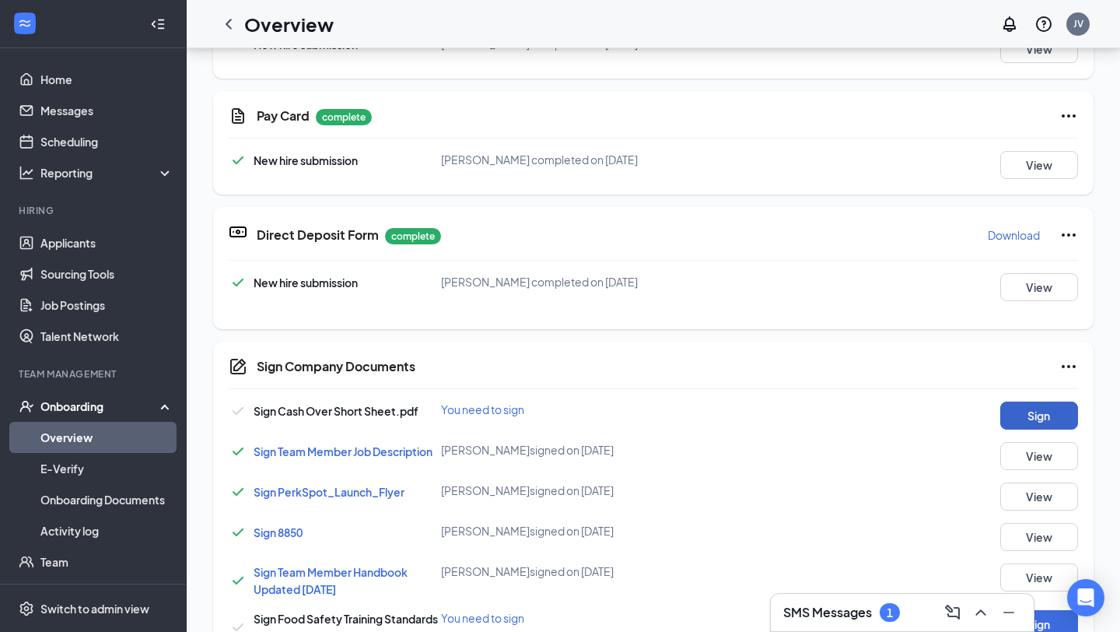
click at [1011, 415] on button "Sign" at bounding box center [1039, 415] width 78 height 28
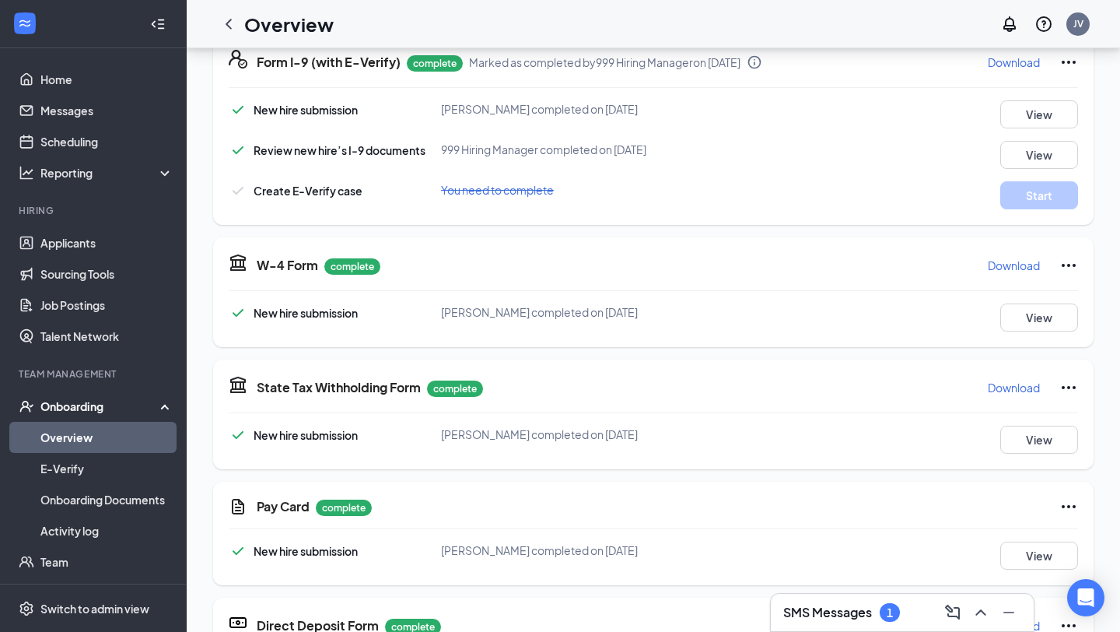
scroll to position [0, 0]
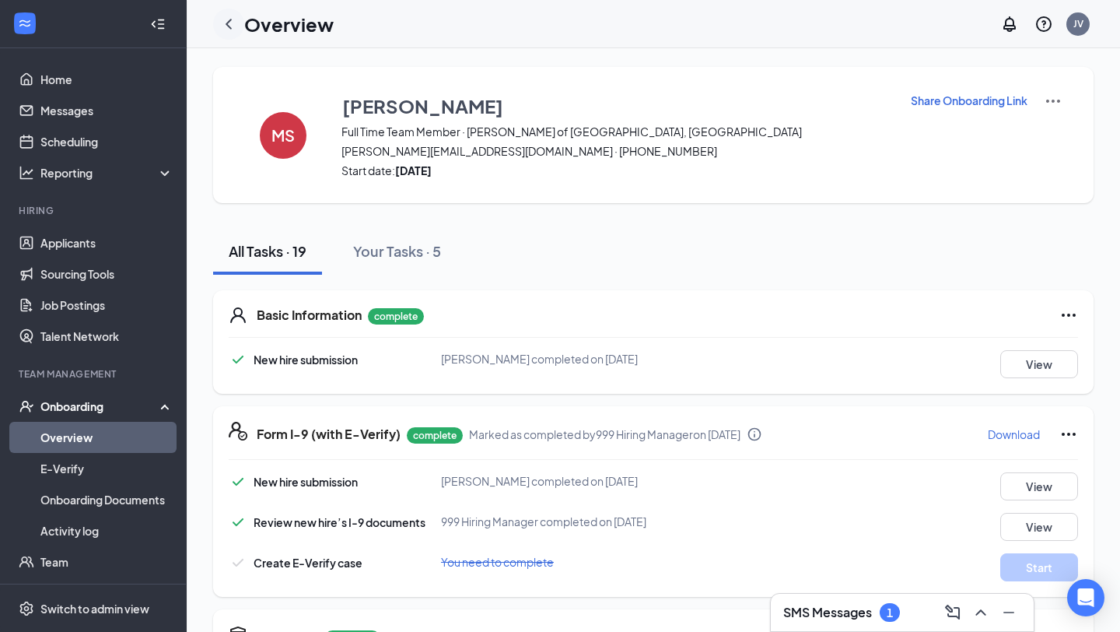
click at [232, 34] on div at bounding box center [228, 24] width 31 height 31
click at [232, 24] on icon "ChevronLeft" at bounding box center [228, 24] width 19 height 19
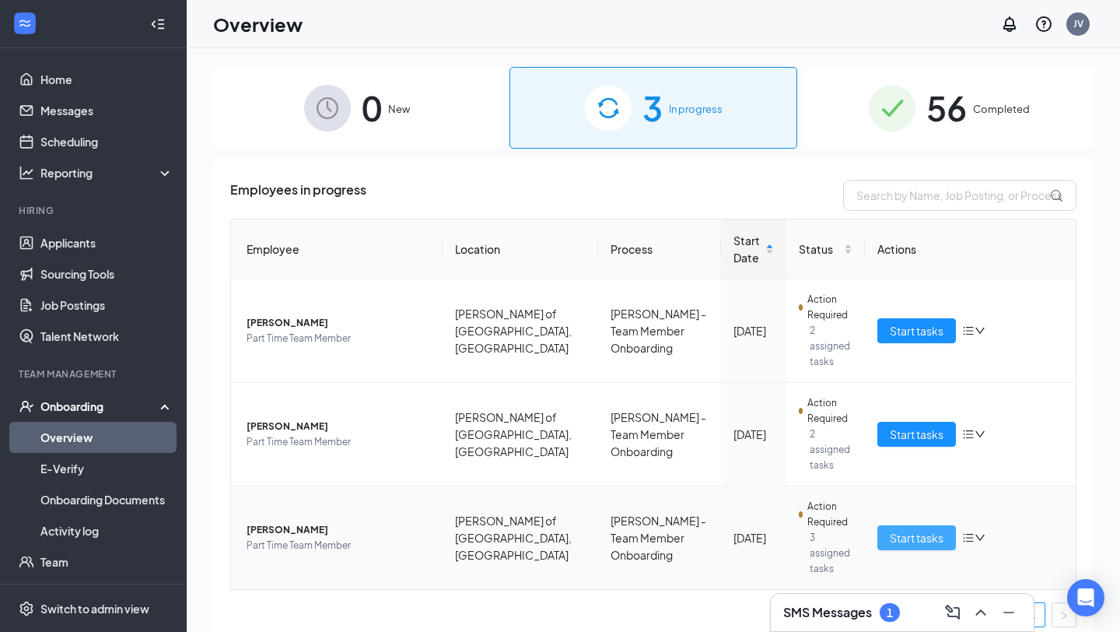
click at [932, 529] on span "Start tasks" at bounding box center [917, 537] width 54 height 17
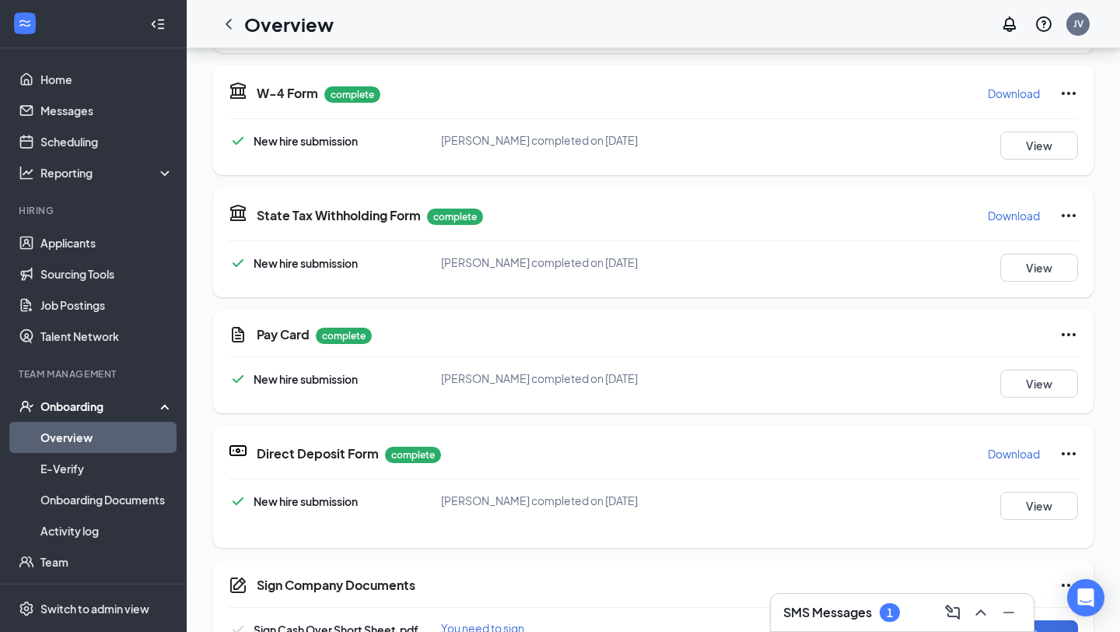
scroll to position [559, 0]
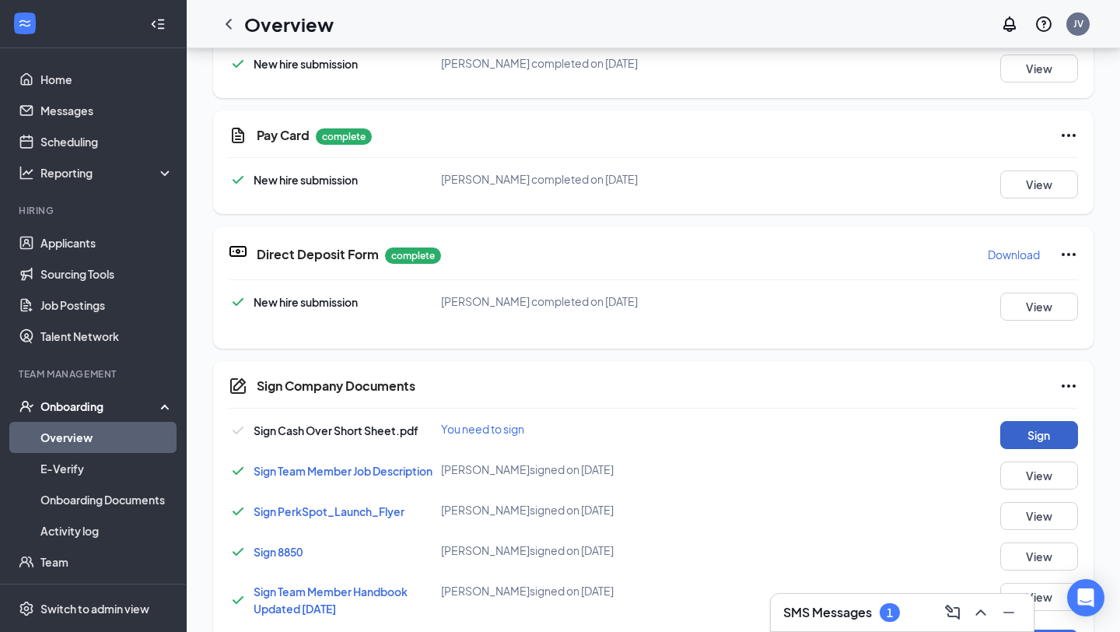
click at [1045, 441] on button "Sign" at bounding box center [1039, 435] width 78 height 28
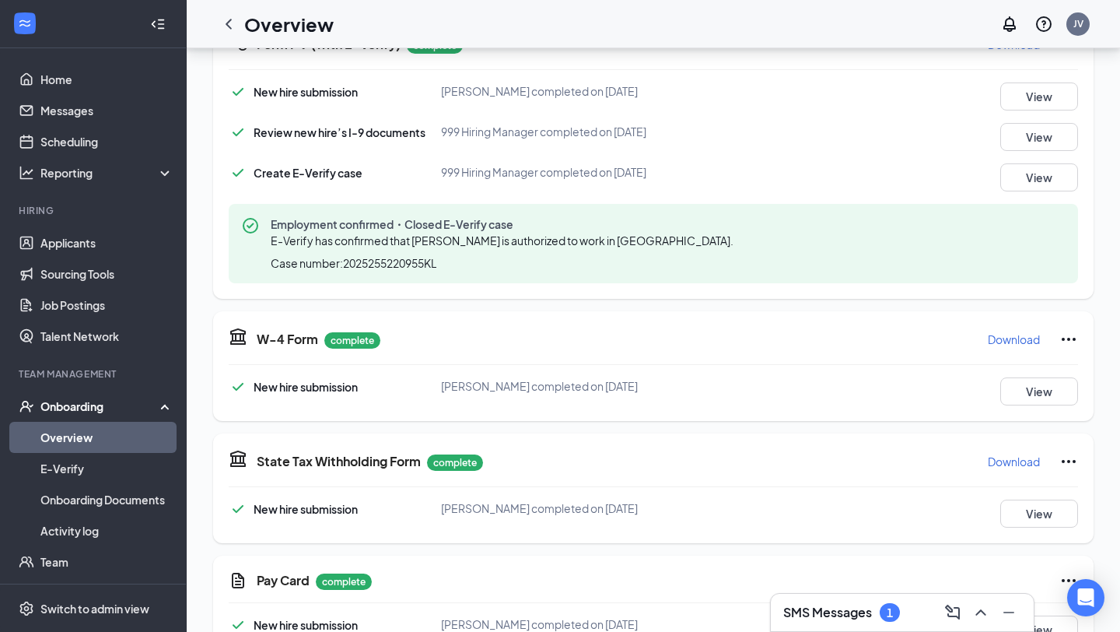
scroll to position [0, 0]
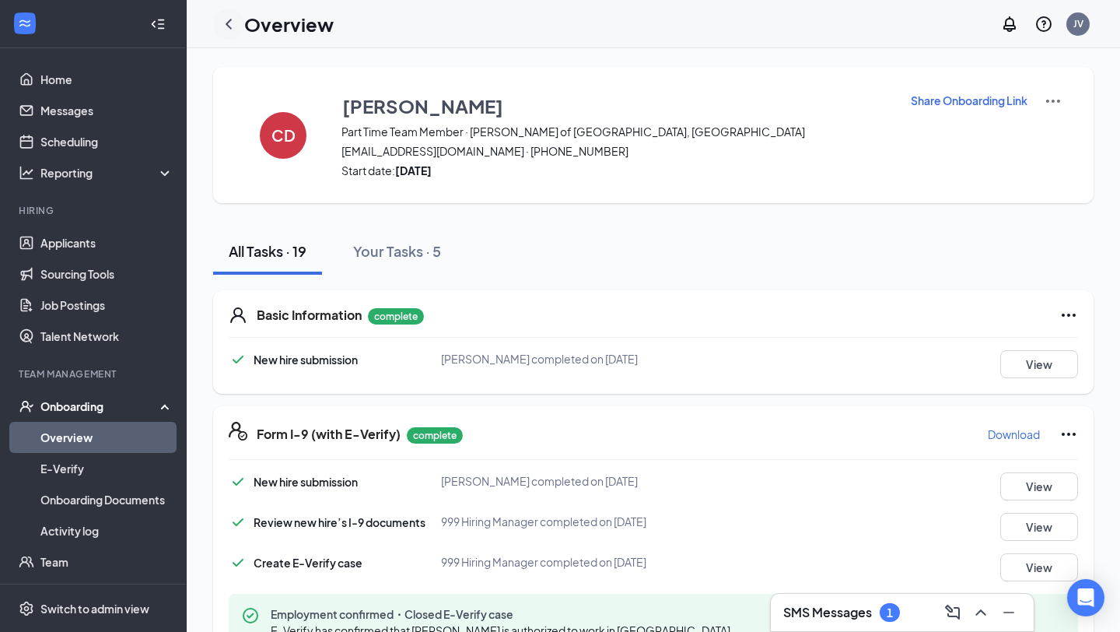
click at [231, 28] on icon "ChevronLeft" at bounding box center [229, 24] width 6 height 10
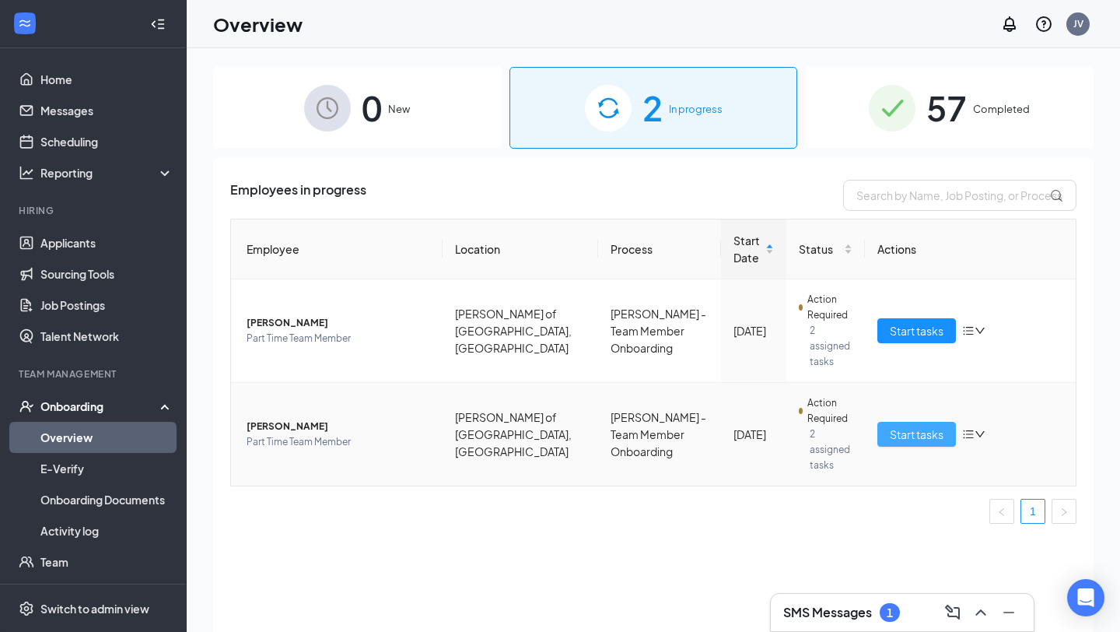
click at [921, 425] on span "Start tasks" at bounding box center [917, 433] width 54 height 17
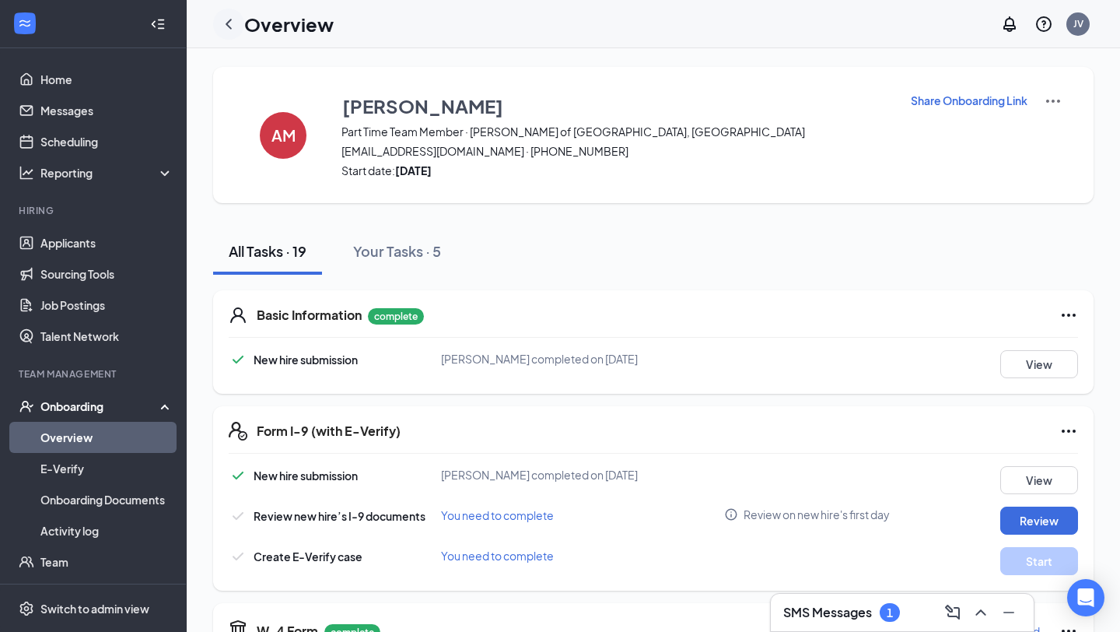
click at [219, 26] on icon "ChevronLeft" at bounding box center [228, 24] width 19 height 19
